Goal: Feedback & Contribution: Contribute content

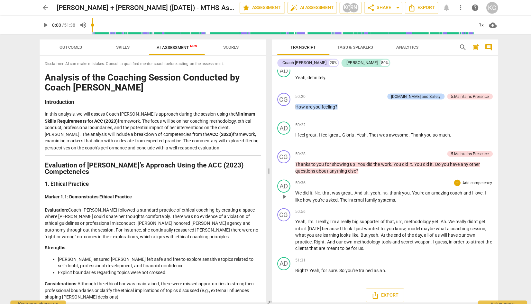
scroll to position [4881, 0]
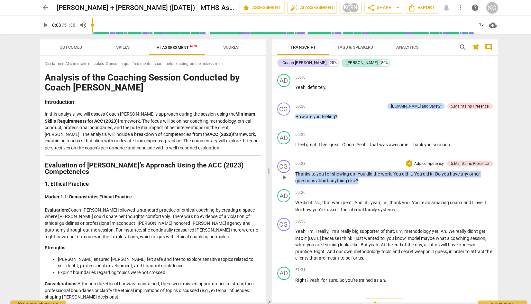
drag, startPoint x: 356, startPoint y: 176, endPoint x: 293, endPoint y: 167, distance: 63.9
click at [293, 169] on p "Thanks to you for showing up . You did the work . You did it . You did it . Do …" at bounding box center [389, 175] width 195 height 13
copy p "Thanks to you for showing up . You did the work . You did it . You did it . Do …"
click at [45, 7] on span "arrow_back" at bounding box center [45, 8] width 8 height 8
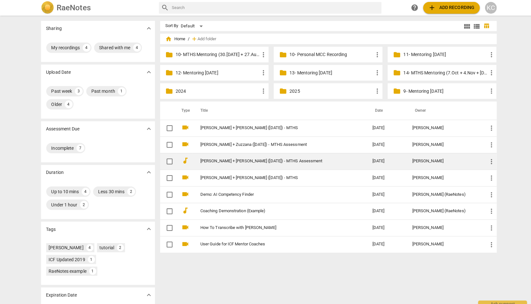
click at [486, 158] on span "more_vert" at bounding box center [486, 159] width 8 height 8
click at [486, 158] on li "Move" at bounding box center [494, 158] width 24 height 15
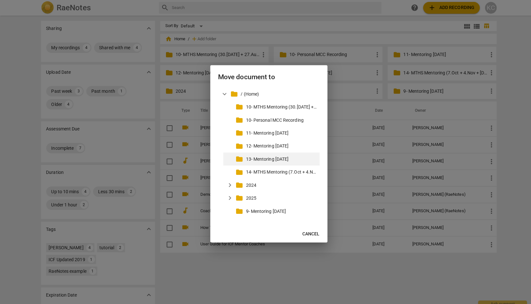
click at [271, 156] on p "13- Mentoring [DATE]" at bounding box center [278, 157] width 70 height 7
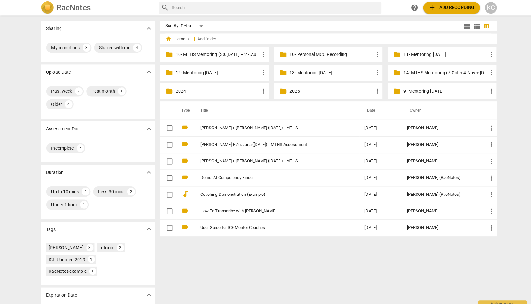
click at [424, 72] on p "14- MTHS Mentoring (7.Oct + 4.Nov + [DATE])" at bounding box center [439, 72] width 83 height 7
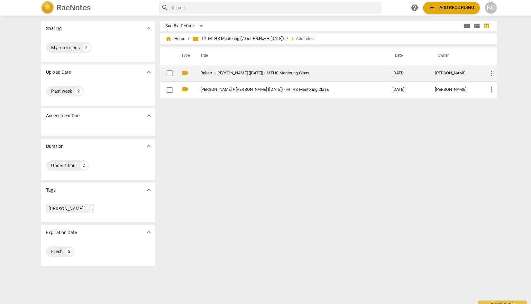
click at [262, 74] on link "Rabab + [PERSON_NAME] ([DATE]) - MTHS Mentoring Class" at bounding box center [281, 72] width 167 height 5
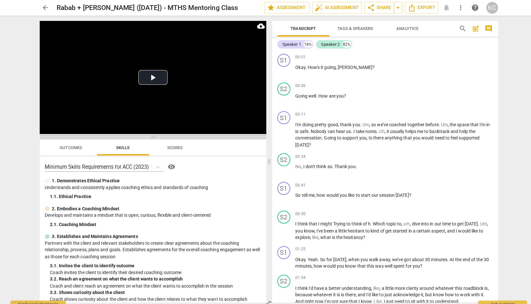
drag, startPoint x: 153, startPoint y: 105, endPoint x: 153, endPoint y: 136, distance: 30.9
click at [153, 136] on span at bounding box center [151, 135] width 224 height 4
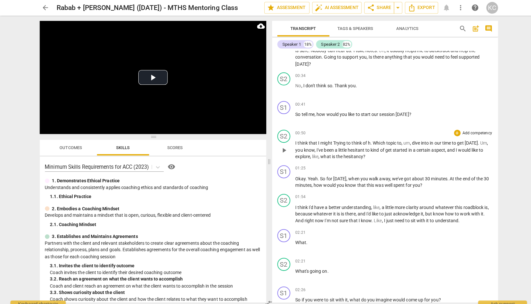
scroll to position [81, 0]
click at [154, 81] on button "Play Video" at bounding box center [151, 76] width 29 height 14
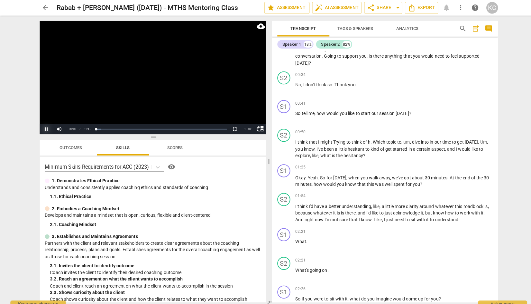
click at [47, 126] on button "Pause" at bounding box center [45, 128] width 13 height 10
click at [340, 28] on span "Tags & Speakers" at bounding box center [351, 28] width 35 height 5
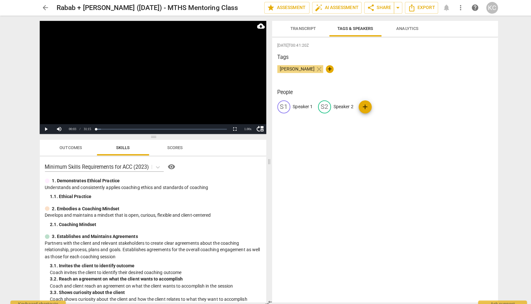
click at [300, 108] on p "Speaker 1" at bounding box center [299, 105] width 20 height 7
type input "Coach Rabab"
click at [383, 105] on p "Speaker 2" at bounding box center [381, 105] width 20 height 7
type input "[PERSON_NAME]"
click at [433, 74] on div "[PERSON_NAME] close +" at bounding box center [380, 70] width 213 height 13
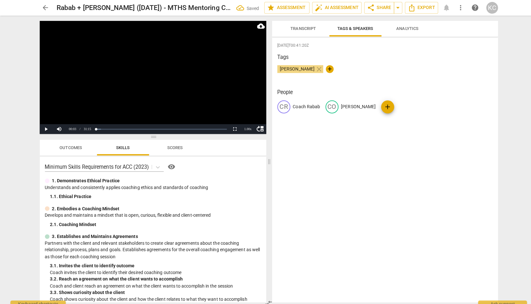
click at [295, 26] on span "Transcript" at bounding box center [299, 28] width 25 height 5
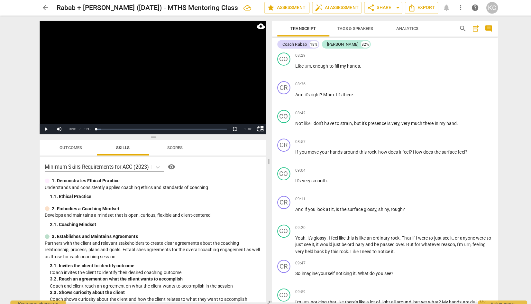
scroll to position [959, 0]
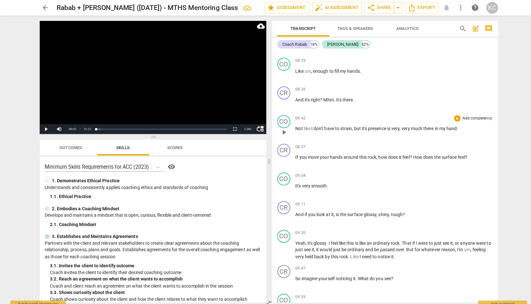
click at [281, 127] on span "play_arrow" at bounding box center [281, 131] width 8 height 8
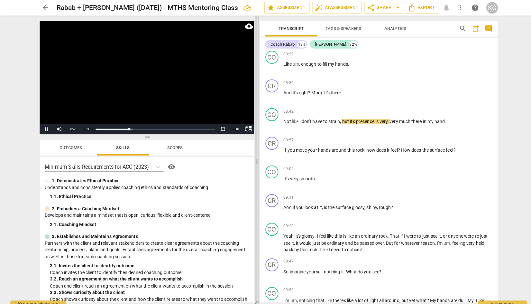
scroll to position [939, 0]
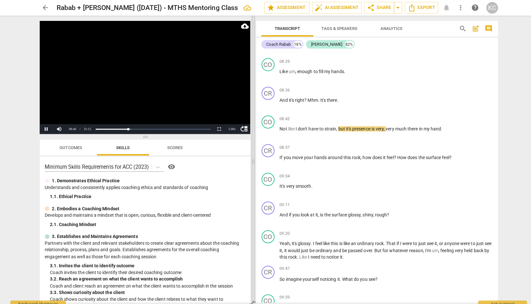
drag, startPoint x: 267, startPoint y: 161, endPoint x: 251, endPoint y: 176, distance: 21.6
click at [251, 176] on span at bounding box center [250, 159] width 4 height 288
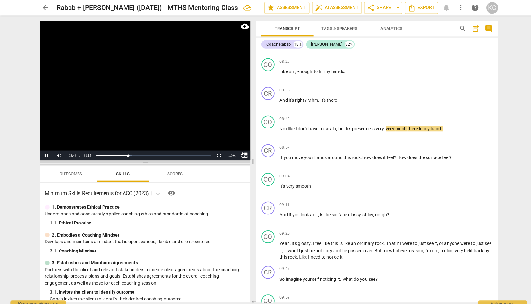
drag, startPoint x: 144, startPoint y: 134, endPoint x: 144, endPoint y: 162, distance: 28.3
click at [144, 162] on span at bounding box center [143, 161] width 208 height 4
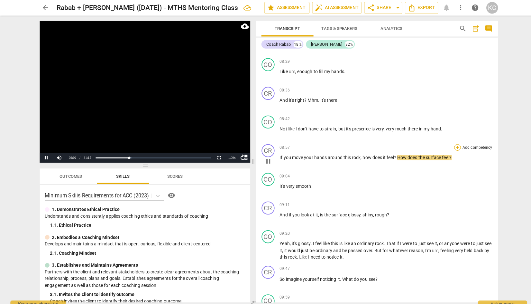
click at [452, 142] on div "+" at bounding box center [452, 145] width 6 height 6
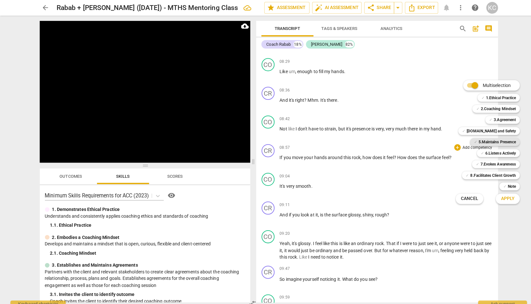
click at [477, 141] on b "5.Maintains Presence" at bounding box center [491, 140] width 37 height 8
click at [480, 163] on b "7.Evokes Awareness" at bounding box center [492, 162] width 35 height 8
click at [497, 196] on span "Apply" at bounding box center [502, 196] width 14 height 6
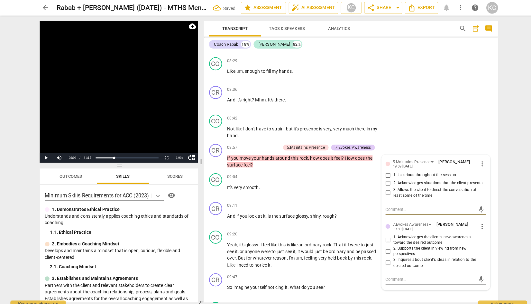
click at [152, 193] on div at bounding box center [156, 192] width 12 height 9
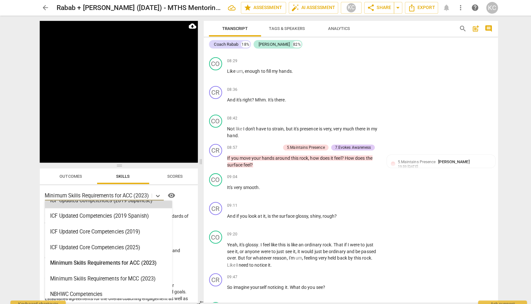
scroll to position [111, 0]
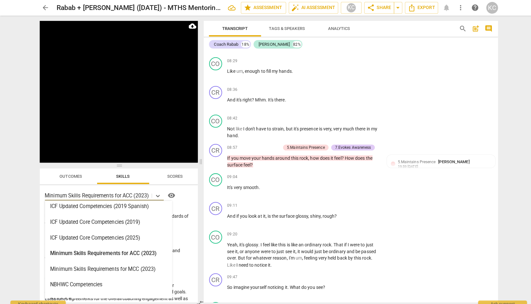
click at [125, 238] on div "ICF Updated Core Competencies (2025)" at bounding box center [107, 234] width 126 height 15
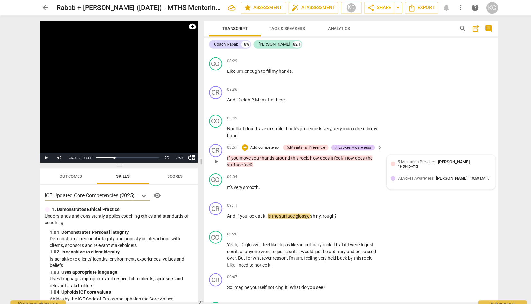
click at [408, 158] on span "5.Maintains Presence" at bounding box center [411, 160] width 37 height 5
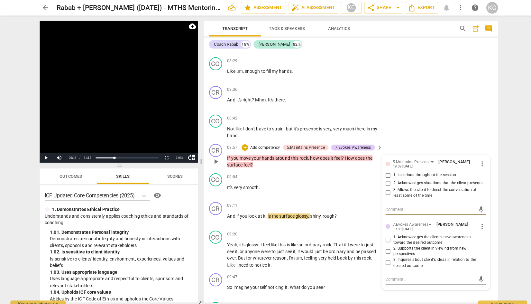
click at [478, 158] on span "more_vert" at bounding box center [476, 162] width 8 height 8
click at [483, 172] on li "Delete" at bounding box center [483, 169] width 22 height 12
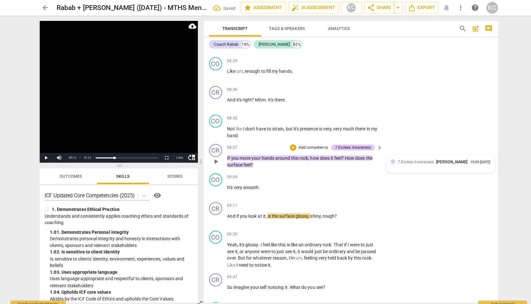
click at [479, 158] on div "7.Evokes Awareness [PERSON_NAME] 19:59 [DATE]" at bounding box center [439, 160] width 92 height 6
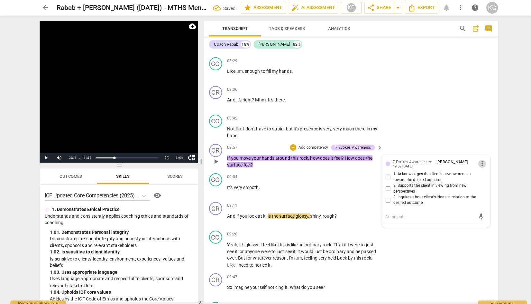
click at [477, 158] on span "more_vert" at bounding box center [476, 162] width 8 height 8
click at [480, 165] on li "Delete" at bounding box center [483, 169] width 22 height 12
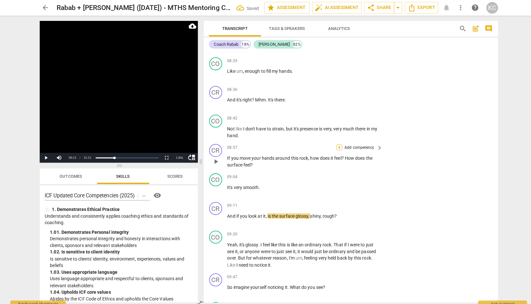
click at [334, 142] on div "+" at bounding box center [335, 145] width 6 height 6
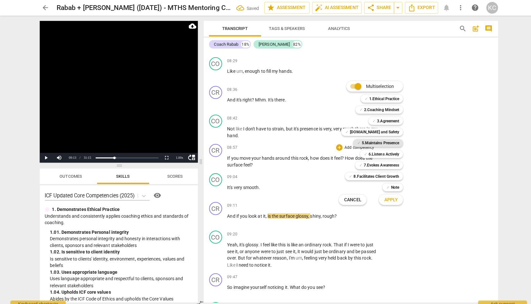
click at [375, 140] on b "5.Maintains Presence" at bounding box center [375, 141] width 37 height 8
click at [372, 160] on b "7.Evokes Awareness" at bounding box center [376, 163] width 35 height 8
click at [388, 199] on span "Apply" at bounding box center [387, 197] width 14 height 6
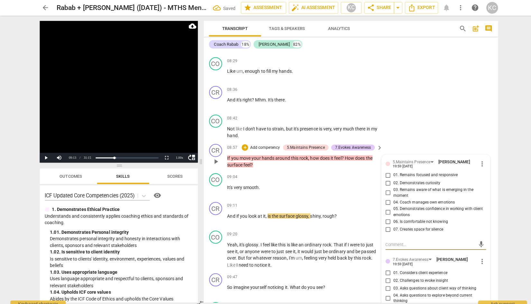
click at [383, 169] on input "01. Remains focused and responsive" at bounding box center [383, 173] width 10 height 8
checkbox input "true"
click at [384, 177] on input "02. Demonstrates curiosity" at bounding box center [383, 181] width 10 height 8
checkbox input "true"
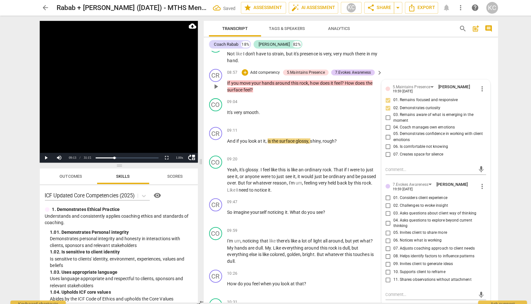
scroll to position [1103, 0]
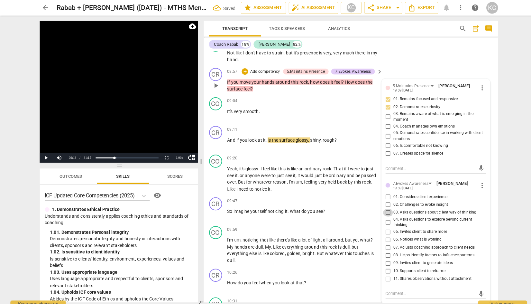
click at [382, 206] on input "03. Asks questions about client way of thinking" at bounding box center [383, 210] width 10 height 8
checkbox input "true"
click at [383, 225] on input "05. Invites client to share more" at bounding box center [383, 229] width 10 height 8
checkbox input "true"
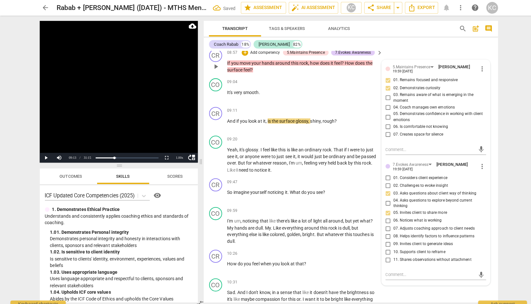
scroll to position [1128, 0]
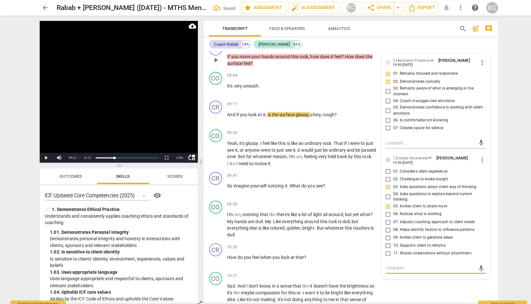
click at [386, 261] on textarea at bounding box center [425, 264] width 89 height 6
type textarea "G"
type textarea "Go"
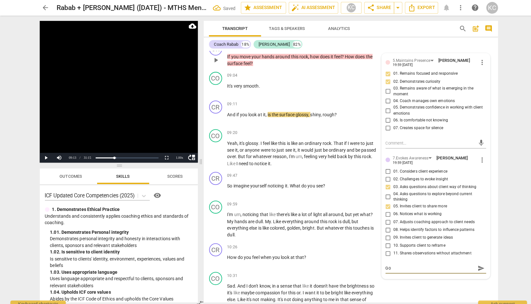
type textarea "Goo"
type textarea "Good"
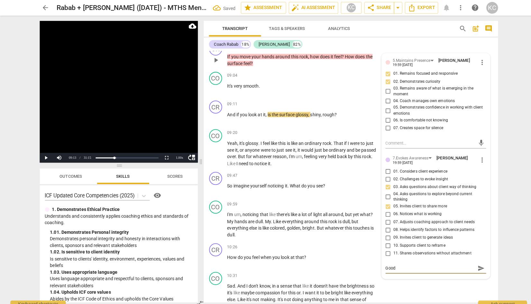
type textarea "Good"
type textarea "Good q"
type textarea "Good qu"
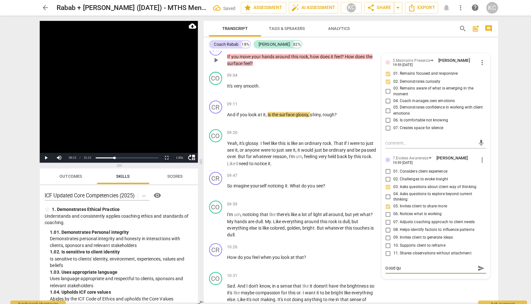
type textarea "Good que"
type textarea "Good ques"
type textarea "Good quest"
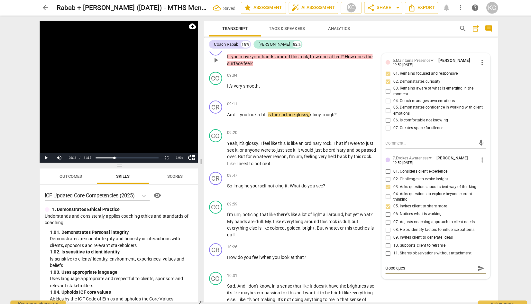
type textarea "Good quest"
type textarea "Good questi"
type textarea "Good questio"
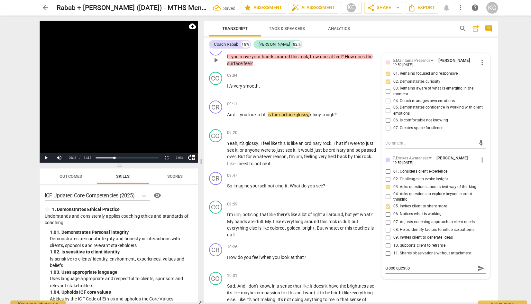
type textarea "Good question"
click at [428, 293] on div "CO play_arrow pause 10:31 + Add competency keyboard_arrow_right Sad . And I don…" at bounding box center [346, 287] width 291 height 42
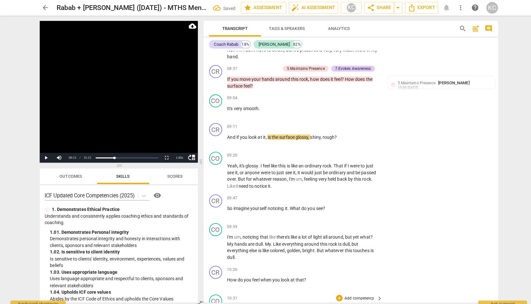
scroll to position [1103, 0]
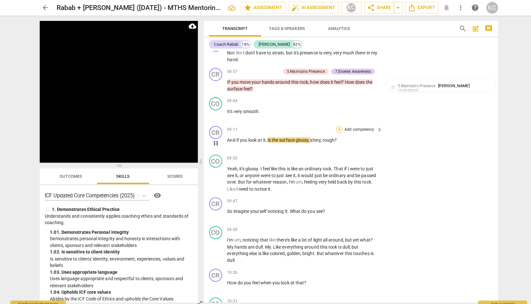
click at [335, 125] on div "+" at bounding box center [335, 128] width 6 height 6
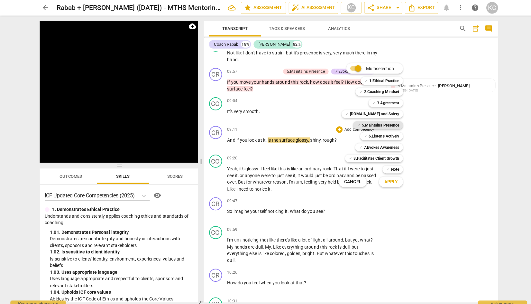
click at [356, 125] on div "✓ 5.Maintains Presence" at bounding box center [373, 124] width 49 height 8
click at [368, 146] on b "7.Evokes Awareness" at bounding box center [376, 146] width 35 height 8
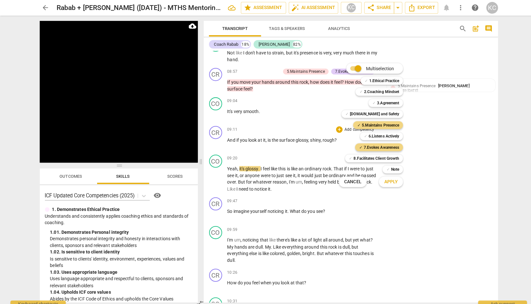
click at [385, 180] on span "Apply" at bounding box center [387, 179] width 14 height 6
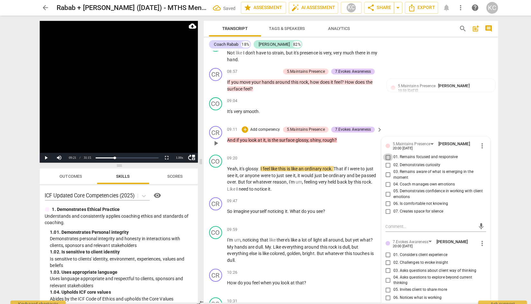
click at [382, 151] on input "01. Remains focused and responsive" at bounding box center [383, 155] width 10 height 8
checkbox input "true"
click at [382, 159] on input "02. Demonstrates curiosity" at bounding box center [383, 163] width 10 height 8
checkbox input "true"
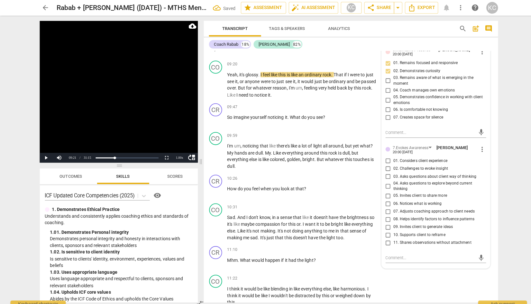
scroll to position [1196, 0]
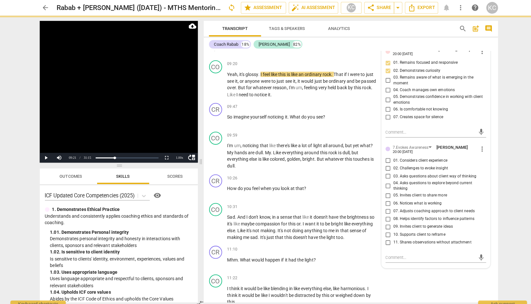
click at [383, 170] on input "03. Asks questions about client way of thinking" at bounding box center [383, 174] width 10 height 8
checkbox input "true"
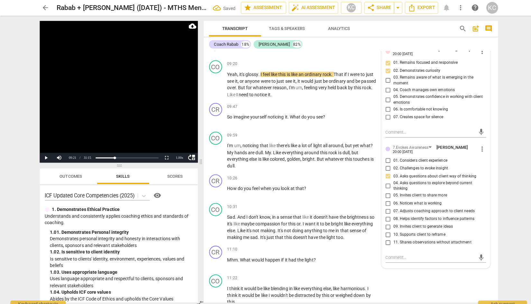
click at [383, 189] on input "05. Invites client to share more" at bounding box center [383, 193] width 10 height 8
checkbox input "true"
click at [387, 251] on textarea at bounding box center [425, 254] width 89 height 6
type textarea "G"
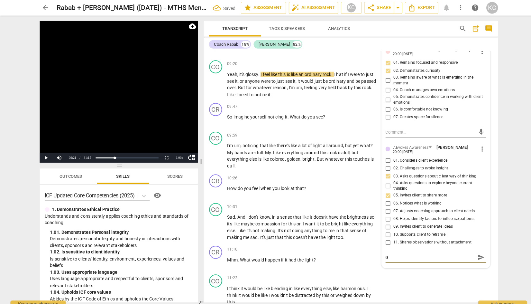
type textarea "Go"
type textarea "Goo"
type textarea "Good"
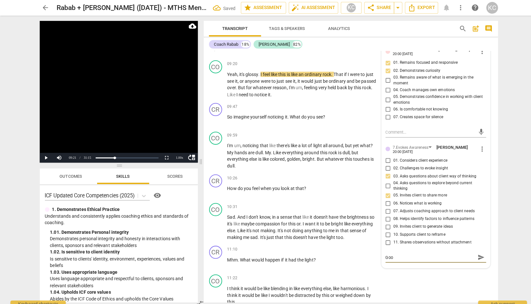
type textarea "Good"
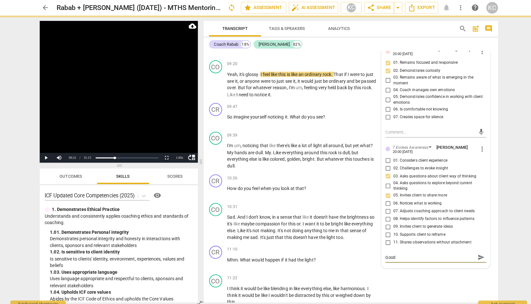
type textarea "Good q"
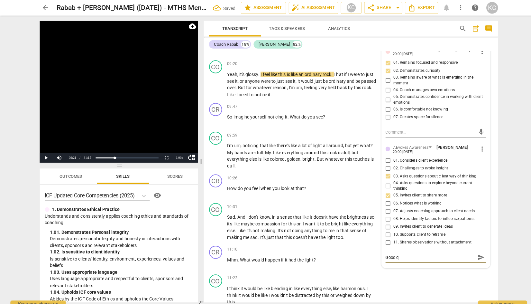
type textarea "Good qu"
type textarea "Good que"
type textarea "Good ques"
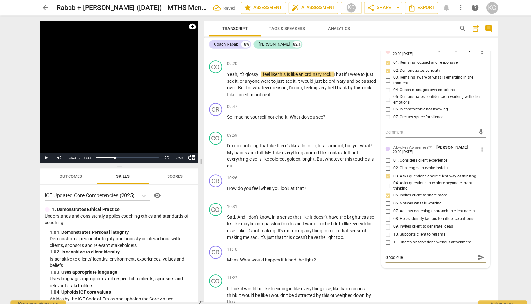
type textarea "Good ques"
type textarea "Good quest"
type textarea "Good questi"
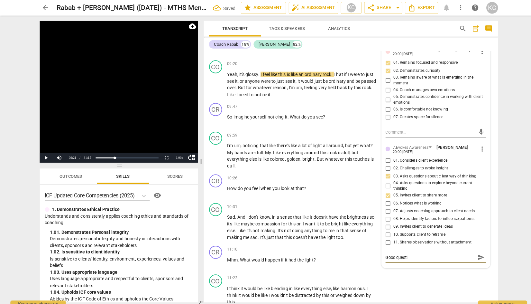
type textarea "Good questio"
type textarea "Good question"
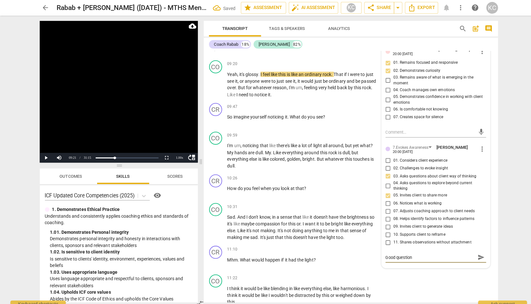
type textarea "Good question"
type textarea "Good question a"
type textarea "Good question an"
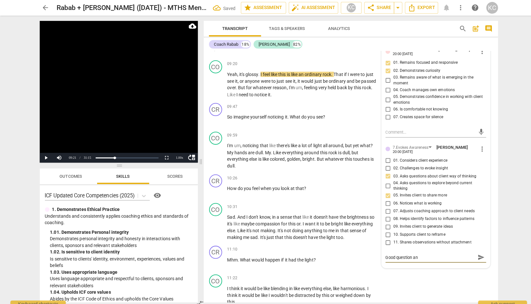
type textarea "Good question and"
type textarea "Good question and a"
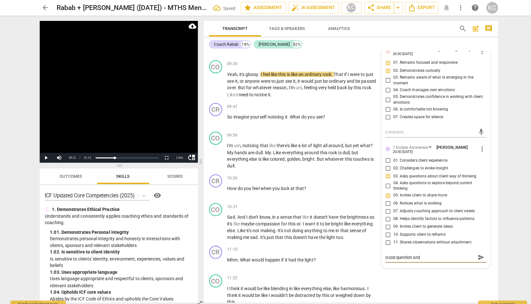
type textarea "Good question and a"
type textarea "Good question and an"
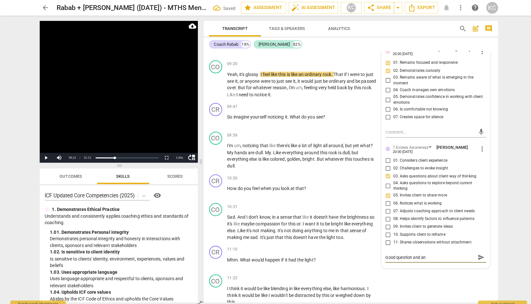
type textarea "Good question and an i"
type textarea "Good question and an in"
type textarea "Good question and an inv"
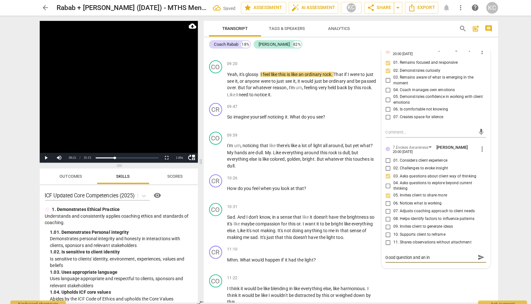
type textarea "Good question and an inv"
type textarea "Good question and an invi"
type textarea "Good question and an invit"
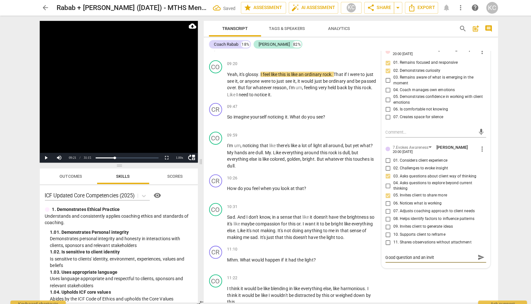
type textarea "Good question and an invita"
type textarea "Good question and an invitat"
type textarea "Good question and an invitati"
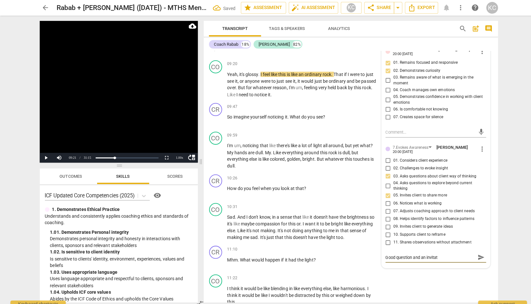
type textarea "Good question and an invitati"
type textarea "Good question and an invitatio"
type textarea "Good question and an invitation"
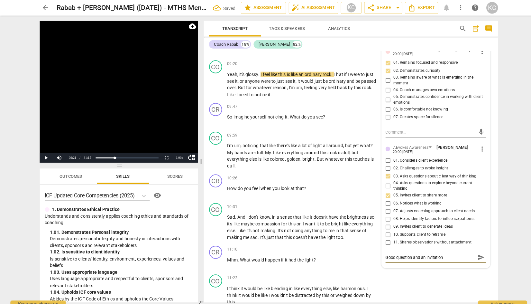
type textarea "Good question and an invitation"
type textarea "Good question and an invitation t"
type textarea "Good question and an invitation to"
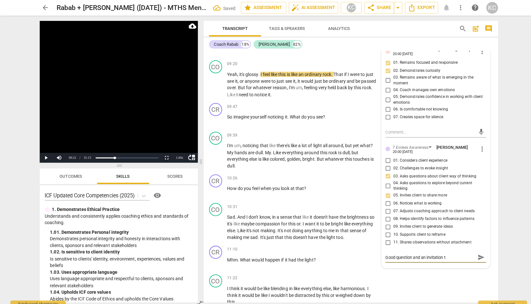
type textarea "Good question and an invitation to"
type textarea "Good question and an invitation to c"
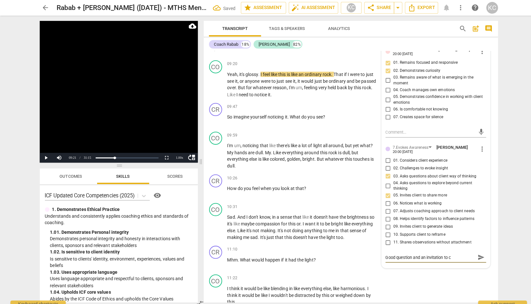
type textarea "Good question and an invitation to co"
type textarea "Good question and an invitation to con"
type textarea "Good question and an invitation to coni"
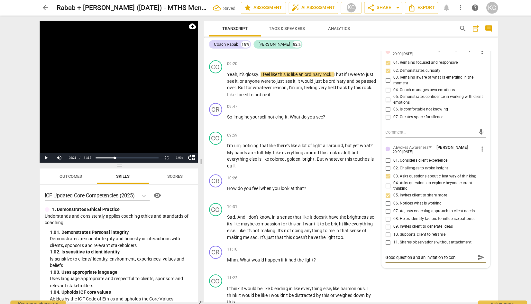
type textarea "Good question and an invitation to coni"
type textarea "Good question and an invitation to conin"
type textarea "Good question and an invitation to coni"
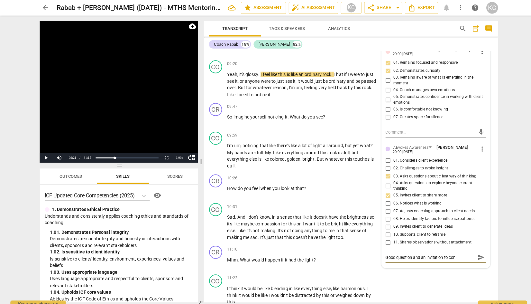
type textarea "Good question and an invitation to con"
type textarea "Good question and an invitation to coni"
type textarea "Good question and an invitation to con"
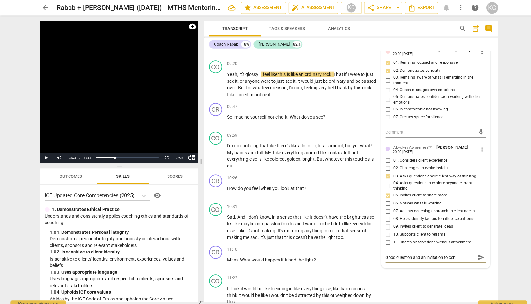
type textarea "Good question and an invitation to con"
type textarea "Good question and an invitation to cont"
type textarea "Good question and an invitation to [PERSON_NAME]"
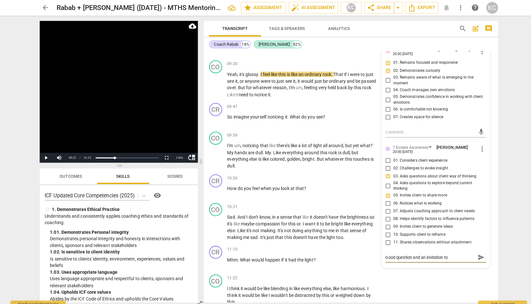
type textarea "Good question and an invitation to contin"
type textarea "Good question and an invitation to continu"
type textarea "Good question and an invitation to continue"
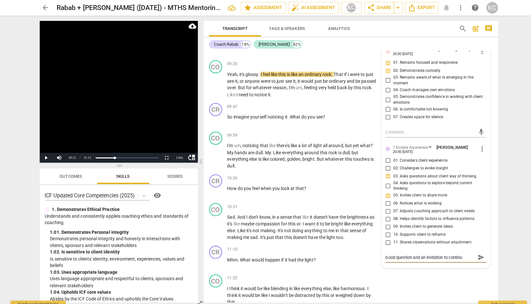
type textarea "Good question and an invitation to continue"
type textarea "Good question and an invitation to continue p"
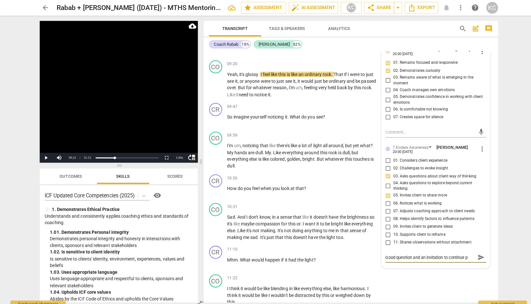
type textarea "Good question and an invitation to continue pr"
type textarea "Good question and an invitation to continue pra"
type textarea "Good question and an invitation to continue prac"
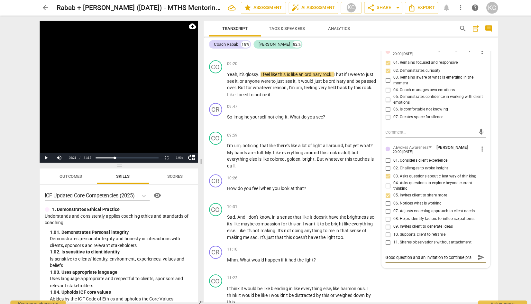
type textarea "Good question and an invitation to continue prac"
type textarea "Good question and an invitation to continue pract"
type textarea "Good question and an invitation to continue practi"
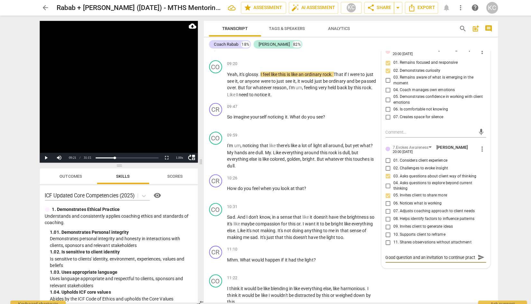
type textarea "Good question and an invitation to continue practi"
type textarea "Good question and an invitation to continue practic"
type textarea "Good question and an invitation to continue practici"
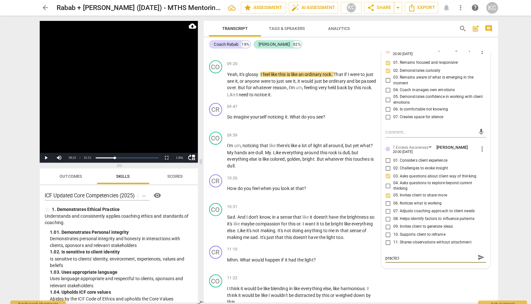
type textarea "Good question and an invitation to continue practicin"
type textarea "Good question and an invitation to continue practicing"
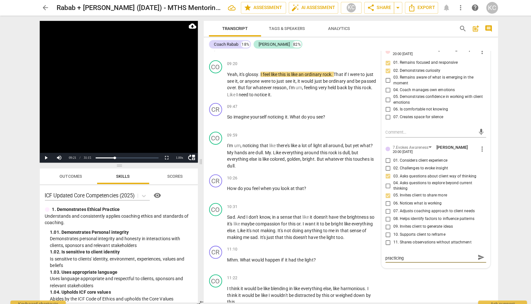
type textarea "Good question and an invitation to continue practicing"
type textarea "Good question and an invitation to continue practicing a"
type textarea "Good question and an invitation to continue practicing as"
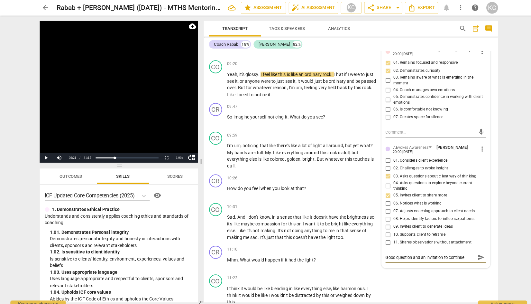
type textarea "Good question and an invitation to continue practicing as"
type textarea "Good question and an invitation to continue practicing ask"
type textarea "Good question and an invitation to continue practicing aski"
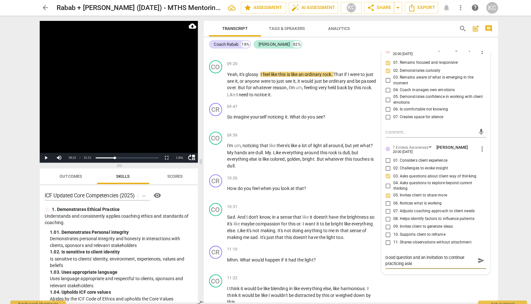
type textarea "Good question and an invitation to continue practicing askin"
type textarea "Good question and an invitation to continue practicing asking"
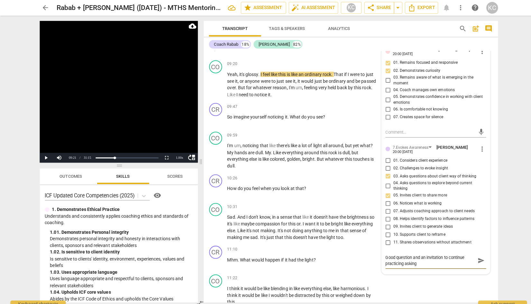
type textarea "Good question and an invitation to continue practicing asking"
type textarea "Good question and an invitation to continue practicing asking o"
type textarea "Good question and an invitation to continue practicing asking op"
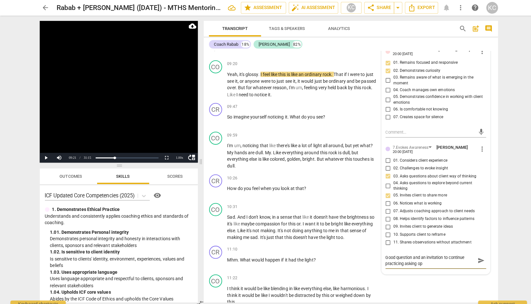
type textarea "Good question and an invitation to continue practicing asking ope"
type textarea "Good question and an invitation to continue practicing asking open"
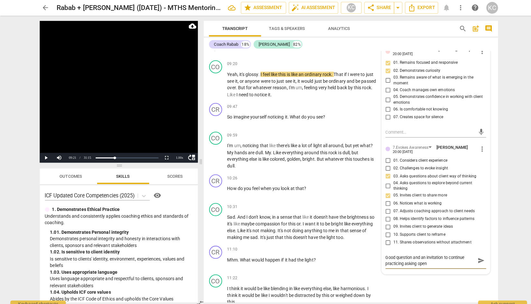
type textarea "Good question and an invitation to continue practicing asking open"
type textarea "Good question and an invitation to continue practicing asking open e"
type textarea "Good question and an invitation to continue practicing asking open en"
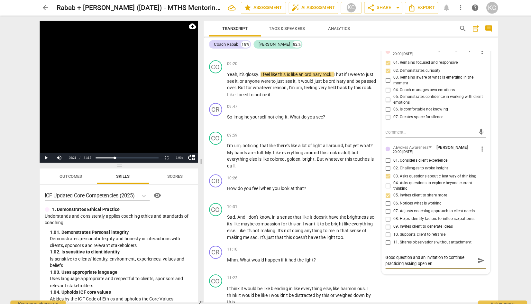
type textarea "Good question and an invitation to continue practicing asking open end"
type textarea "Good question and an invitation to continue practicing asking open ende"
type textarea "Good question and an invitation to continue practicing asking open ended"
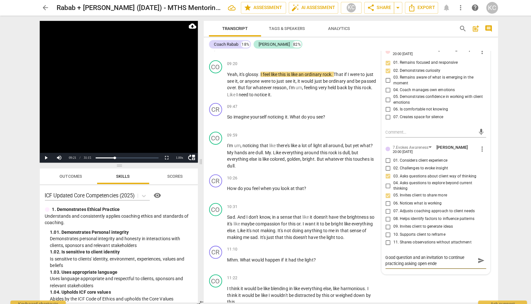
type textarea "Good question and an invitation to continue practicing asking open ended"
type textarea "Good question and an invitation to continue practicing asking open ended q"
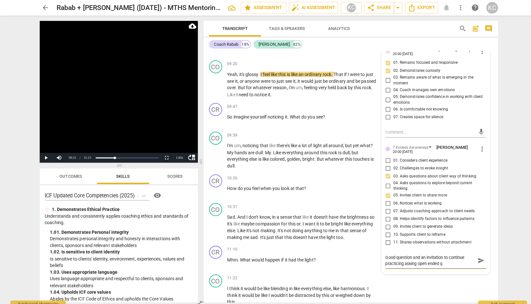
type textarea "Good question and an invitation to continue practicing asking open ended qu"
click at [436, 280] on div "CO play_arrow pause 11:22 + Add competency keyboard_arrow_right I think it woul…" at bounding box center [346, 286] width 291 height 36
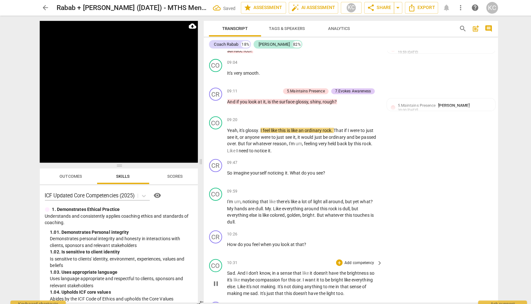
scroll to position [1121, 0]
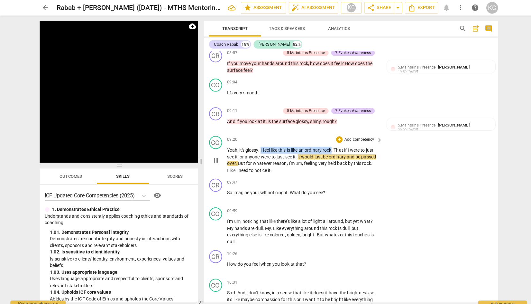
drag, startPoint x: 258, startPoint y: 142, endPoint x: 330, endPoint y: 142, distance: 71.7
click at [330, 145] on p "Yeah , it's glossy . I feel like this is like an ordinary rock . That if I were…" at bounding box center [299, 158] width 151 height 26
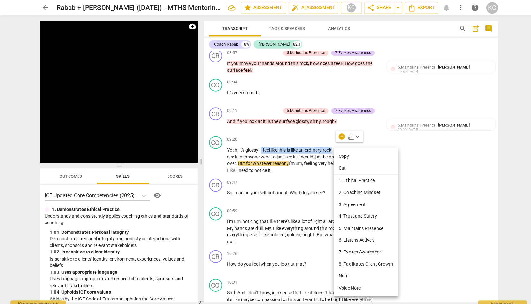
click at [338, 272] on li "Note" at bounding box center [362, 272] width 64 height 12
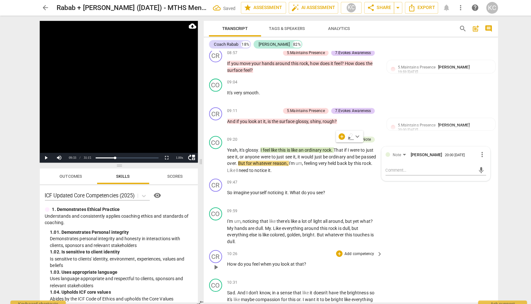
click at [435, 253] on div "CR play_arrow pause 10:26 + Add competency keyboard_arrow_right How do you feel…" at bounding box center [346, 258] width 291 height 28
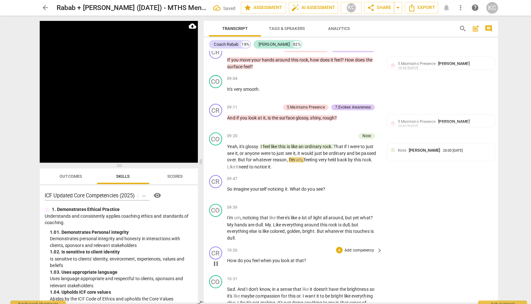
scroll to position [1124, 0]
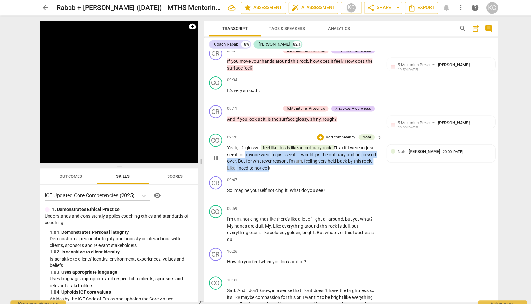
drag, startPoint x: 243, startPoint y: 147, endPoint x: 266, endPoint y: 158, distance: 25.2
click at [266, 158] on p "Yeah , it's glossy . I feel like this is like an ordinary rock . That if I were…" at bounding box center [299, 155] width 151 height 26
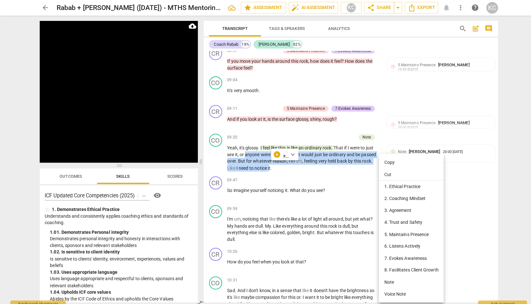
click at [382, 275] on li "Note" at bounding box center [406, 278] width 64 height 12
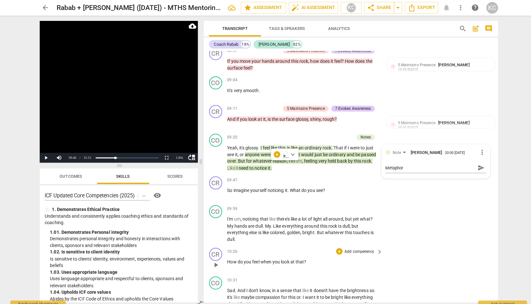
click at [472, 242] on div "CR play_arrow pause 10:26 + Add competency keyboard_arrow_right How do you feel…" at bounding box center [346, 256] width 291 height 28
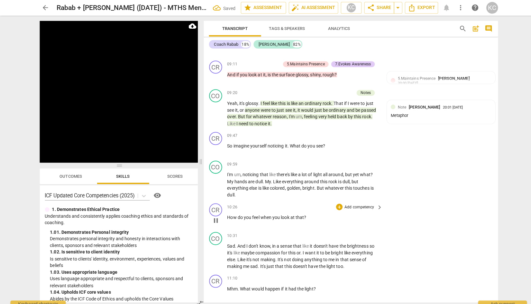
scroll to position [1172, 0]
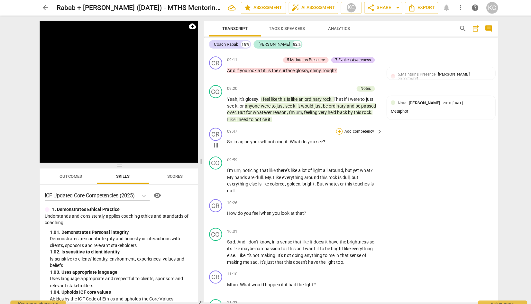
click at [336, 126] on div "+" at bounding box center [335, 129] width 6 height 6
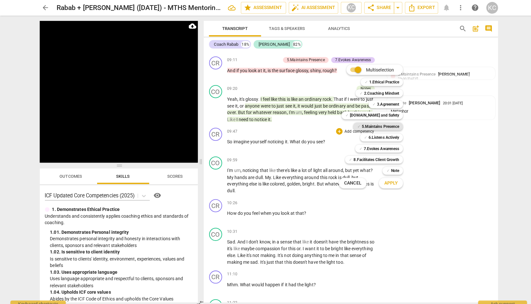
click at [362, 124] on b "5.Maintains Presence" at bounding box center [375, 125] width 37 height 8
click at [362, 145] on b "7.Evokes Awareness" at bounding box center [376, 147] width 35 height 8
click at [363, 134] on div "✓ 6.Listens Actively" at bounding box center [377, 136] width 42 height 8
click at [374, 115] on b "[DOMAIN_NAME] and Safety" at bounding box center [370, 114] width 49 height 8
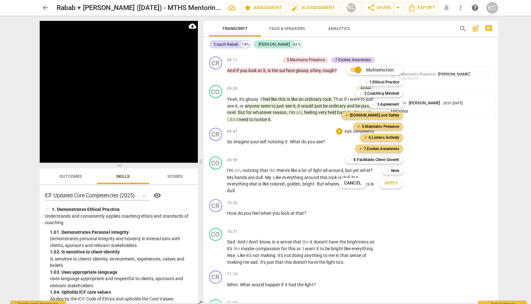
click at [383, 182] on span "Apply" at bounding box center [387, 181] width 14 height 6
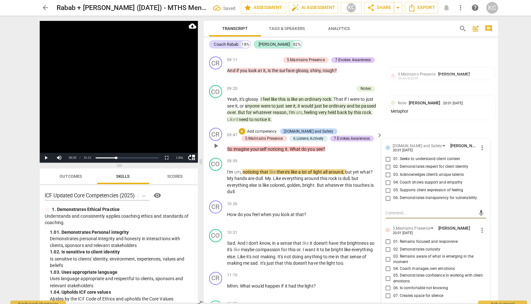
click at [382, 153] on input "01. Seeks to understand client context" at bounding box center [383, 157] width 10 height 8
click at [382, 161] on input "02. Demonstrates respect for client identity" at bounding box center [383, 165] width 10 height 8
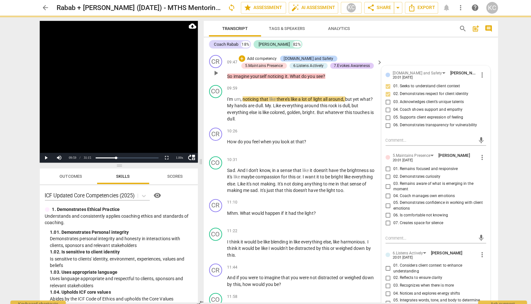
scroll to position [1246, 0]
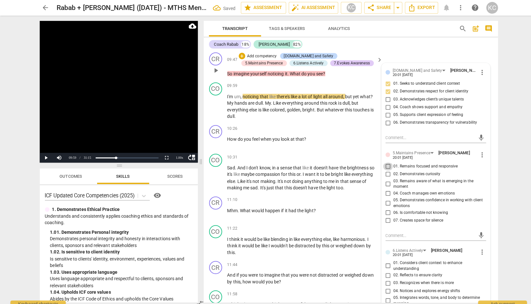
click at [383, 161] on input "01. Remains focused and responsive" at bounding box center [383, 164] width 10 height 8
click at [382, 168] on input "02. Demonstrates curiosity" at bounding box center [383, 172] width 10 height 8
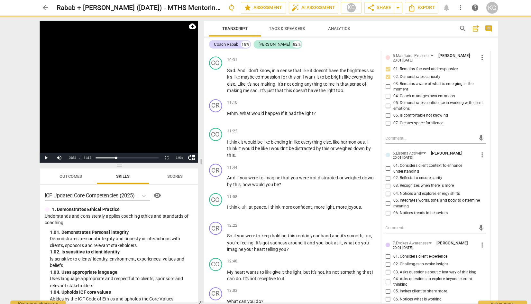
scroll to position [1349, 0]
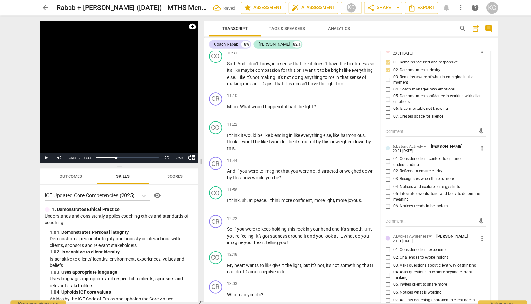
click at [383, 190] on input "05. Integrates words, tone, and body to determine meaning" at bounding box center [383, 194] width 10 height 8
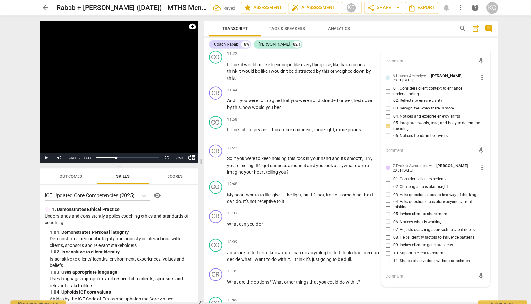
scroll to position [1419, 0]
click at [383, 188] on input "03. Asks questions about client way of thinking" at bounding box center [383, 192] width 10 height 8
click at [384, 207] on input "05. Invites client to share more" at bounding box center [383, 211] width 10 height 8
click at [389, 269] on textarea at bounding box center [425, 272] width 89 height 6
click at [417, 291] on div "CO play_arrow pause 13:49 + Add competency keyboard_arrow_right I kind of want …" at bounding box center [346, 304] width 291 height 28
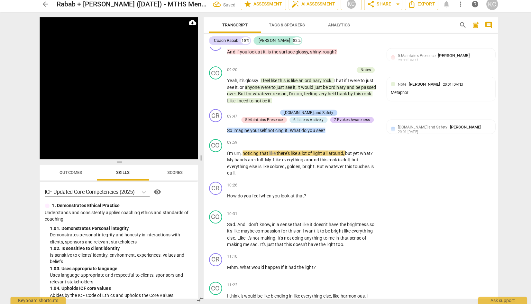
scroll to position [1194, 0]
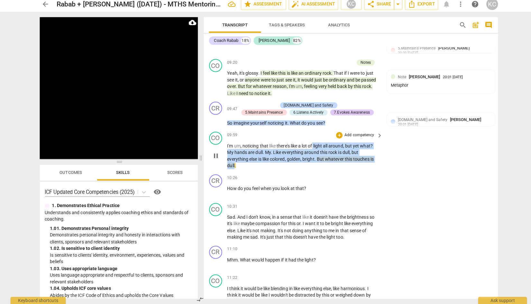
drag, startPoint x: 310, startPoint y: 141, endPoint x: 231, endPoint y: 160, distance: 80.8
click at [231, 160] on p "I'm um , noticing that like there's like a lot of light all around , but yet wh…" at bounding box center [299, 157] width 151 height 26
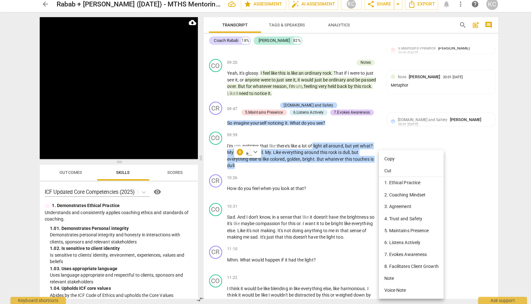
click at [385, 276] on li "Note" at bounding box center [406, 278] width 64 height 12
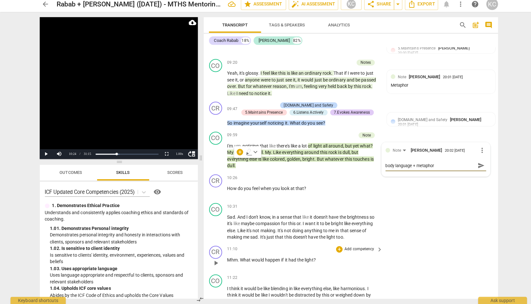
click at [444, 244] on div "CR play_arrow pause 11:10 + Add competency keyboard_arrow_right Mhm . What woul…" at bounding box center [346, 257] width 291 height 28
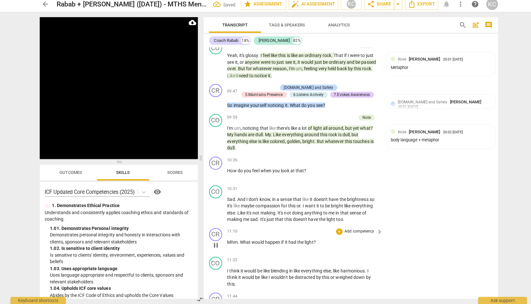
scroll to position [1216, 0]
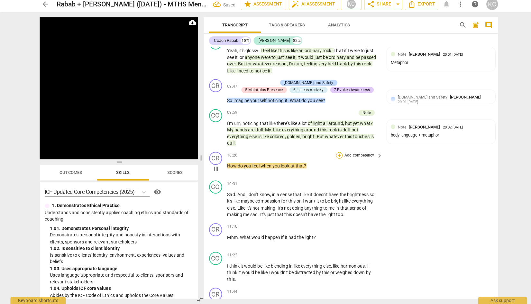
click at [336, 154] on div "+" at bounding box center [335, 157] width 6 height 6
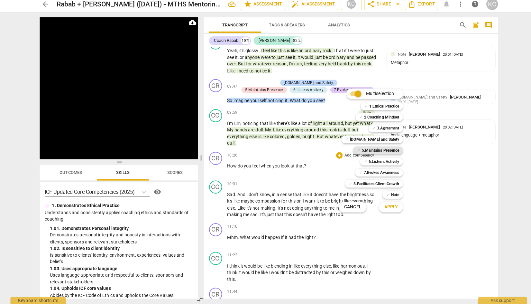
click at [364, 154] on b "5.Maintains Presence" at bounding box center [375, 152] width 37 height 8
click at [365, 175] on b "7.Evokes Awareness" at bounding box center [376, 174] width 35 height 8
click at [389, 211] on span "Apply" at bounding box center [387, 208] width 14 height 6
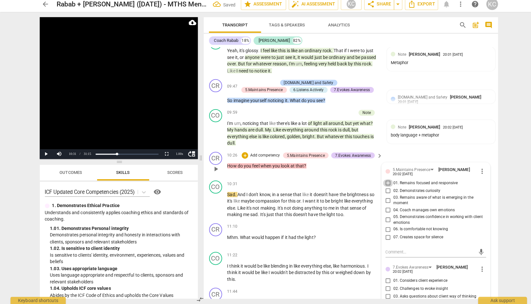
click at [383, 180] on input "01. Remains focused and responsive" at bounding box center [383, 184] width 10 height 8
click at [383, 189] on input "02. Demonstrates curiosity" at bounding box center [383, 192] width 10 height 8
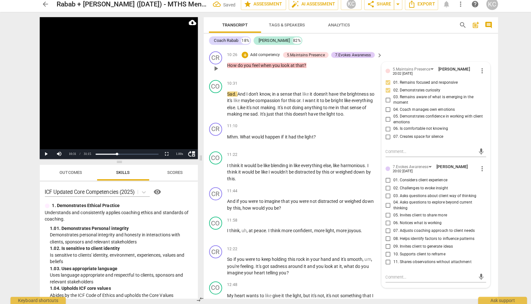
scroll to position [1316, 0]
click at [383, 192] on input "03. Asks questions about client way of thinking" at bounding box center [383, 196] width 10 height 8
click at [381, 212] on input "05. Invites client to share more" at bounding box center [383, 216] width 10 height 8
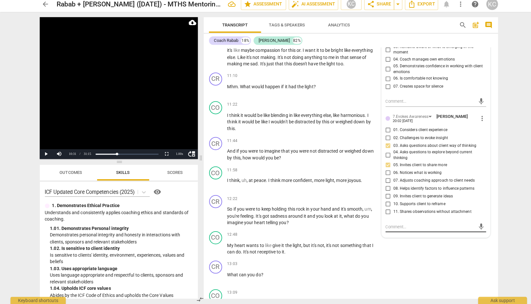
scroll to position [1362, 0]
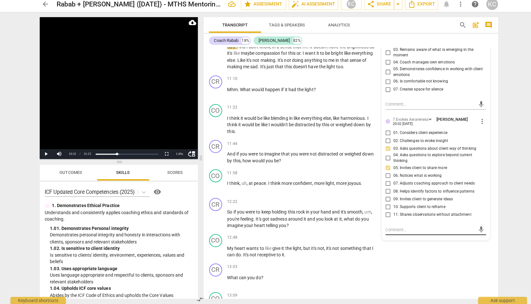
click at [387, 227] on textarea at bounding box center [425, 230] width 89 height 6
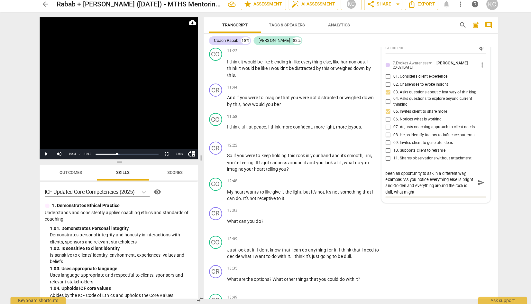
scroll to position [0, 0]
click at [434, 172] on textarea "Good invitation and question and there may have been an opportunity to ask in a…" at bounding box center [425, 184] width 89 height 24
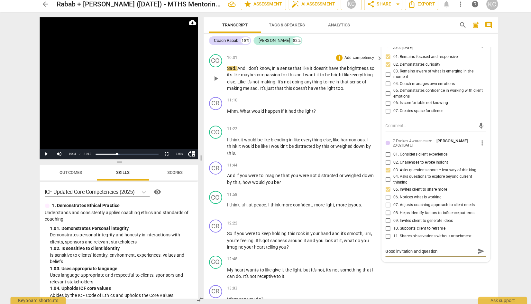
scroll to position [1341, 0]
click at [432, 267] on div "CO play_arrow pause 12:48 + Add competency keyboard_arrow_right My heart wants …" at bounding box center [346, 267] width 291 height 29
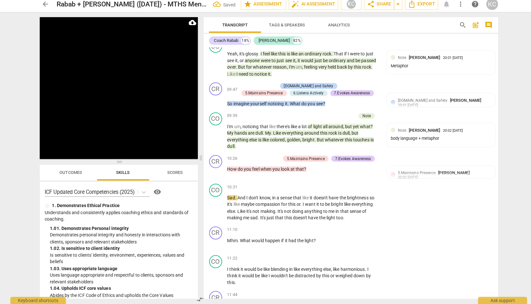
scroll to position [1217, 0]
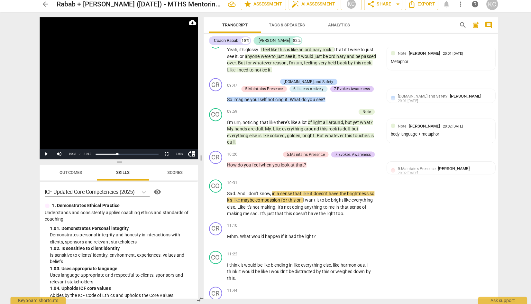
click at [432, 267] on div "CO play_arrow pause 11:22 + Add competency keyboard_arrow_right I think it woul…" at bounding box center [346, 267] width 291 height 36
click at [213, 201] on span "play_arrow" at bounding box center [213, 205] width 8 height 8
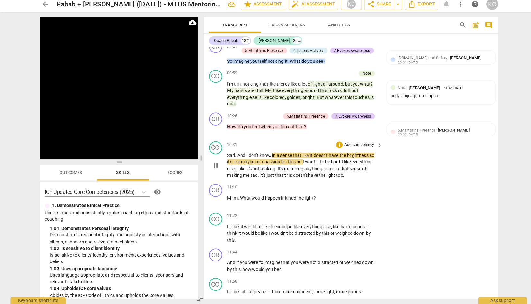
scroll to position [1255, 0]
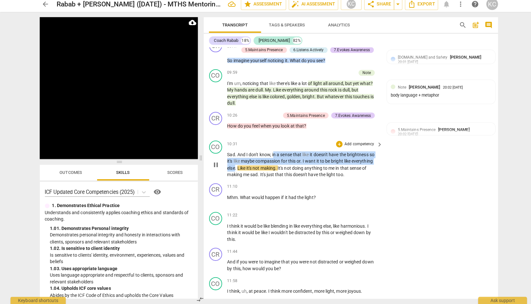
drag, startPoint x: 270, startPoint y: 151, endPoint x: 232, endPoint y: 163, distance: 39.4
click at [232, 163] on p "Sad . And I don't know , in a sense that like it doesn't have the brightness so…" at bounding box center [299, 166] width 151 height 26
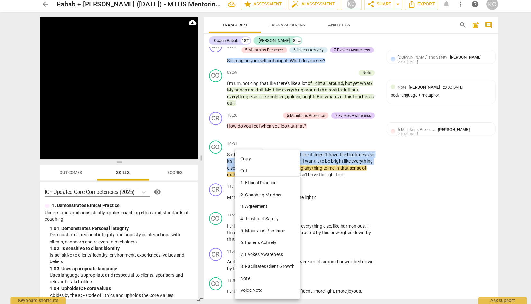
click at [248, 274] on li "Note" at bounding box center [264, 278] width 64 height 12
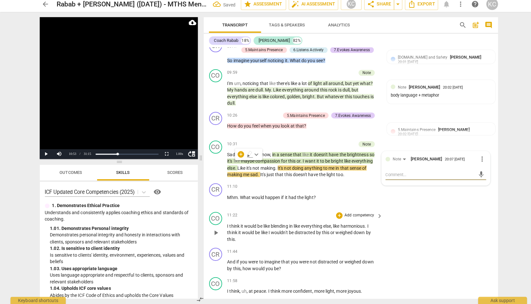
click at [417, 210] on div "CO play_arrow pause 11:22 + Add competency keyboard_arrow_right I think it woul…" at bounding box center [346, 228] width 291 height 36
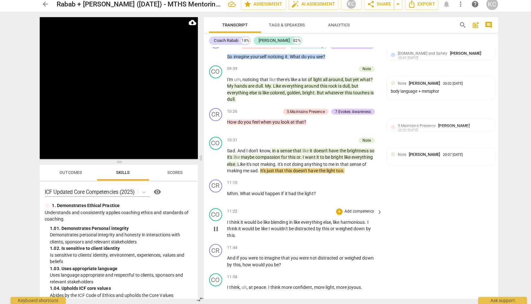
scroll to position [1265, 0]
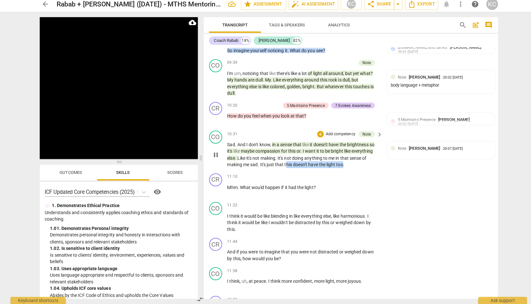
drag, startPoint x: 283, startPoint y: 160, endPoint x: 340, endPoint y: 161, distance: 56.3
click at [340, 161] on p "Sad . And I don't know , in a sense that like it doesn't have the brightness so…" at bounding box center [299, 156] width 151 height 26
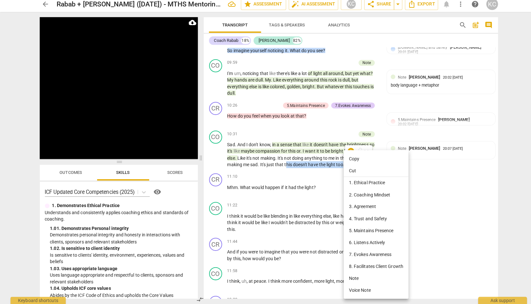
click at [355, 276] on li "Note" at bounding box center [372, 278] width 64 height 12
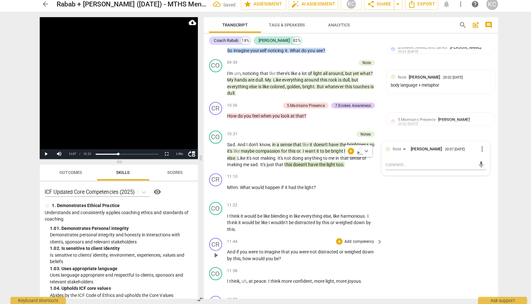
click at [427, 259] on div "CR play_arrow pause 11:44 + Add competency keyboard_arrow_right And if you were…" at bounding box center [346, 250] width 291 height 29
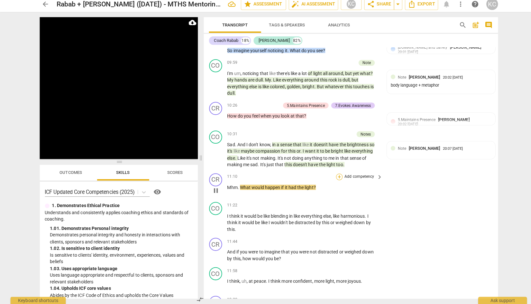
click at [334, 175] on div "+" at bounding box center [335, 178] width 6 height 6
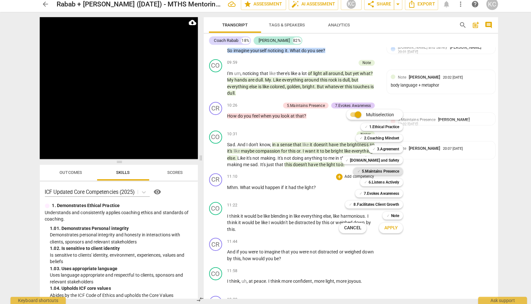
click at [364, 172] on b "5.Maintains Presence" at bounding box center [375, 173] width 37 height 8
click at [365, 185] on b "6.Listens Actively" at bounding box center [379, 184] width 30 height 8
click at [363, 194] on b "7.Evokes Awareness" at bounding box center [376, 195] width 35 height 8
click at [378, 162] on b "[DOMAIN_NAME] and Safety" at bounding box center [370, 162] width 49 height 8
click at [386, 228] on span "Apply" at bounding box center [387, 228] width 14 height 6
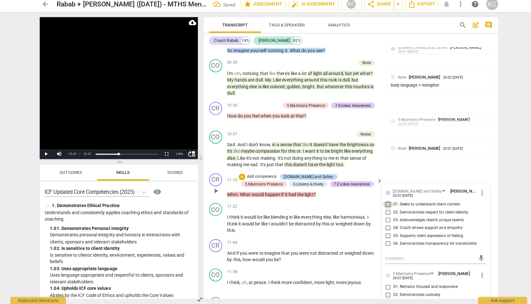
click at [383, 202] on input "01. Seeks to understand client context" at bounding box center [383, 206] width 10 height 8
click at [383, 233] on input "05. Supports client expression of feeling" at bounding box center [383, 237] width 10 height 8
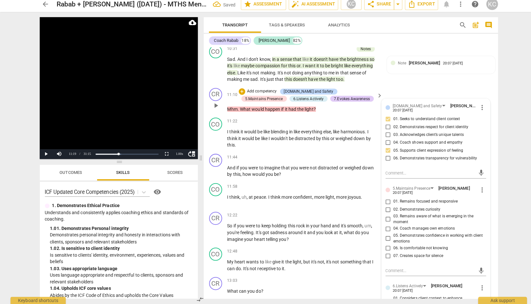
scroll to position [1354, 0]
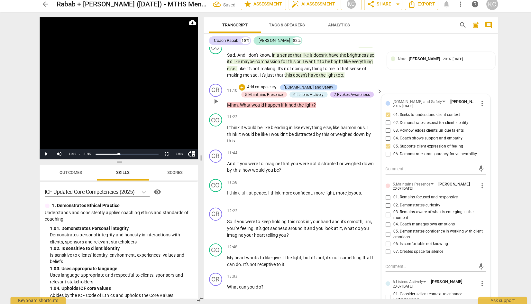
click at [383, 195] on input "01. Remains focused and responsive" at bounding box center [383, 199] width 10 height 8
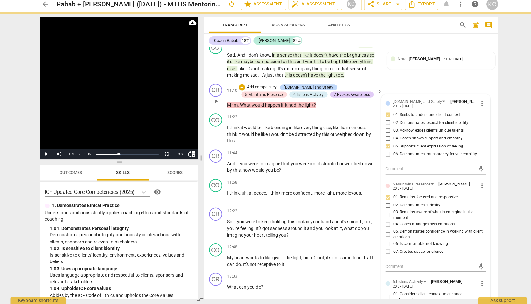
click at [383, 202] on input "02. Demonstrates curiosity" at bounding box center [383, 206] width 10 height 8
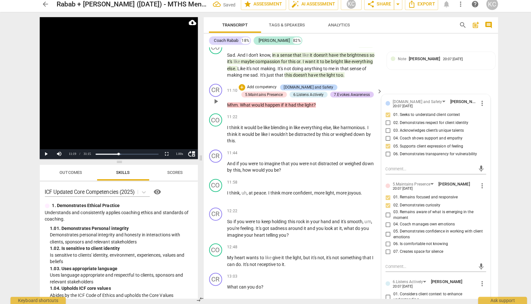
click at [384, 212] on input "03. Remains aware of what is emerging in the moment" at bounding box center [383, 216] width 10 height 8
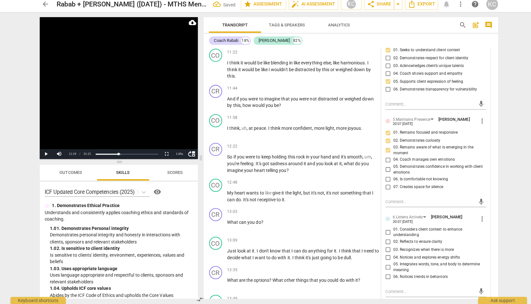
scroll to position [1419, 0]
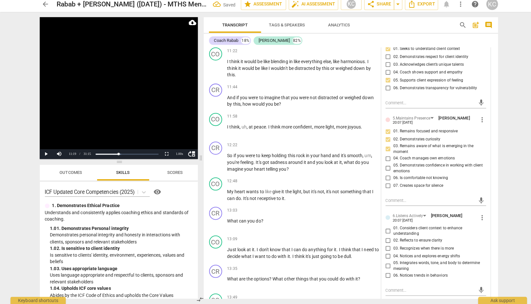
click at [382, 166] on input "05. Demonstrates confidence in working with client emotions" at bounding box center [383, 170] width 10 height 8
click at [383, 156] on input "04. Coach manages own emotions" at bounding box center [383, 160] width 10 height 8
click at [384, 183] on input "07. Creates space for silence" at bounding box center [383, 187] width 10 height 8
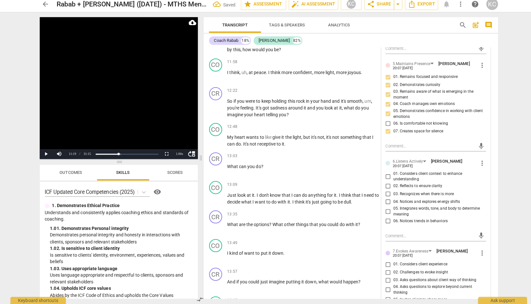
scroll to position [1484, 0]
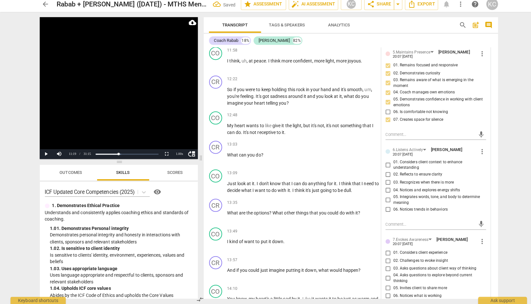
click at [384, 197] on input "05. Integrates words, tone, and body to determine meaning" at bounding box center [383, 201] width 10 height 8
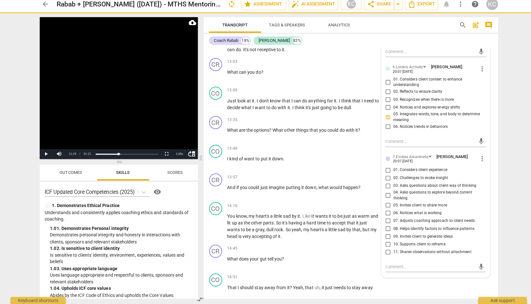
scroll to position [1569, 0]
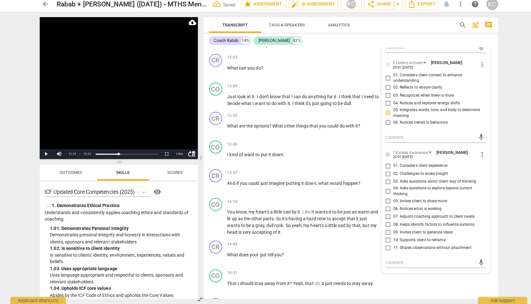
click at [382, 189] on input "04. Asks questions to explore beyond current thinking" at bounding box center [383, 193] width 10 height 8
click at [382, 198] on input "05. Invites client to share more" at bounding box center [383, 202] width 10 height 8
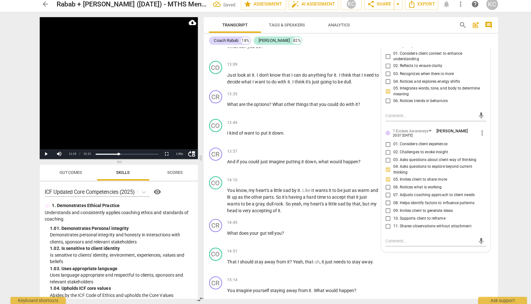
scroll to position [1596, 0]
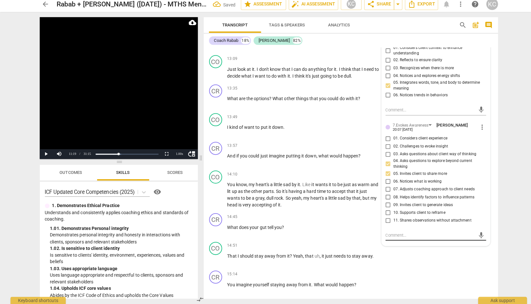
click at [387, 233] on textarea at bounding box center [425, 236] width 89 height 6
click at [431, 268] on div "CR play_arrow pause 15:14 + Add competency keyboard_arrow_right You imagine you…" at bounding box center [346, 282] width 291 height 28
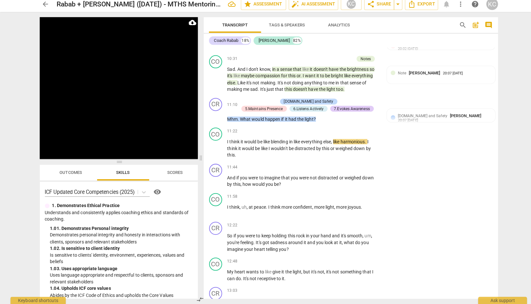
scroll to position [1341, 0]
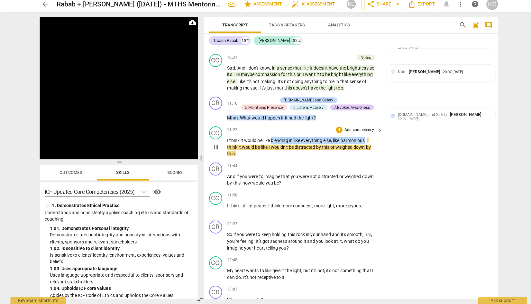
drag, startPoint x: 268, startPoint y: 137, endPoint x: 362, endPoint y: 135, distance: 93.9
click at [362, 139] on p "I think it would be like blending in like everything else , like harmonious . I…" at bounding box center [299, 149] width 151 height 20
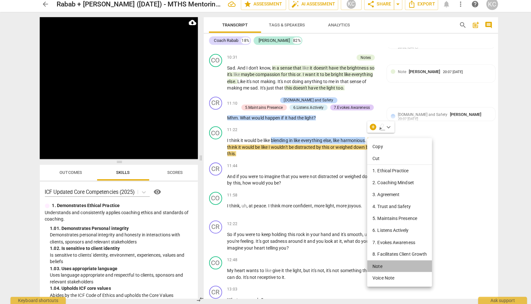
click at [373, 262] on li "Note" at bounding box center [395, 267] width 64 height 12
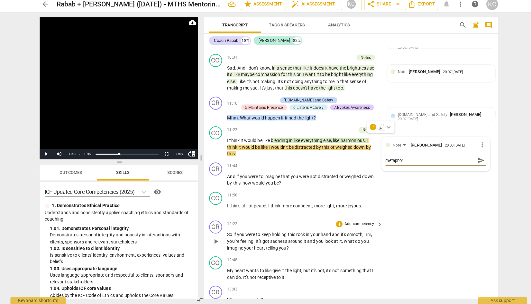
click at [448, 245] on div "CR play_arrow pause 12:22 + Add competency keyboard_arrow_right So if you were …" at bounding box center [346, 237] width 291 height 36
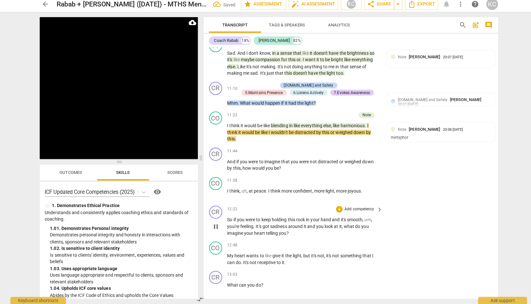
scroll to position [1360, 0]
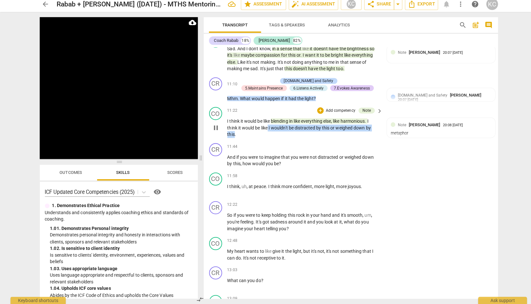
drag, startPoint x: 265, startPoint y: 124, endPoint x: 231, endPoint y: 132, distance: 34.5
click at [231, 132] on p "I think it would be like blending in like everything else , like harmonious . I…" at bounding box center [299, 130] width 151 height 20
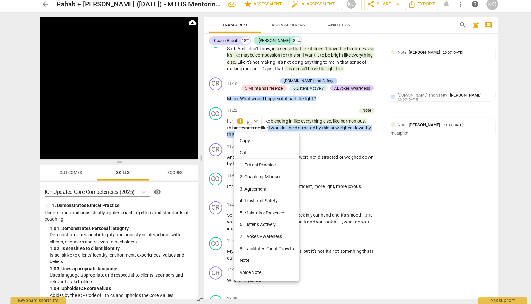
click at [241, 259] on li "Note" at bounding box center [264, 261] width 64 height 12
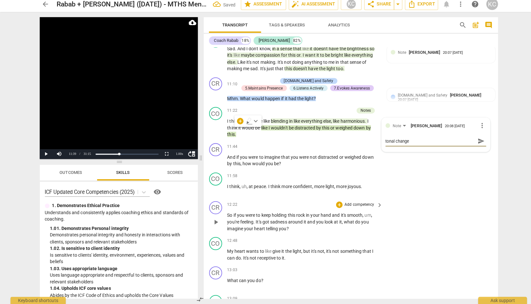
click at [426, 208] on div "CR play_arrow pause 12:22 + Add competency keyboard_arrow_right So if you were …" at bounding box center [346, 218] width 291 height 36
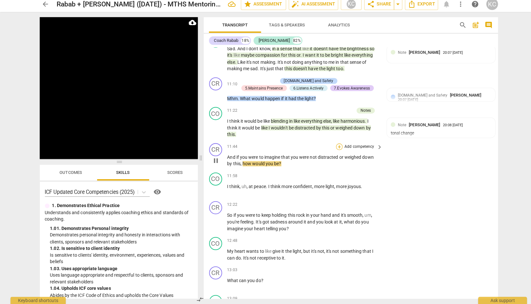
click at [334, 145] on div "+" at bounding box center [335, 148] width 6 height 6
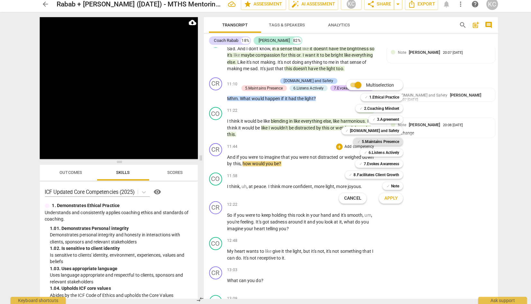
click at [364, 144] on b "5.Maintains Presence" at bounding box center [375, 144] width 37 height 8
click at [365, 154] on b "6.Listens Actively" at bounding box center [379, 155] width 30 height 8
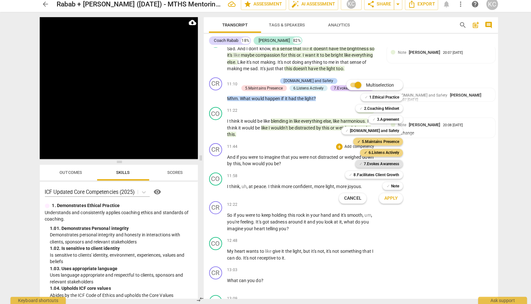
click at [364, 164] on b "7.Evokes Awareness" at bounding box center [376, 165] width 35 height 8
click at [385, 202] on span "Apply" at bounding box center [387, 199] width 14 height 6
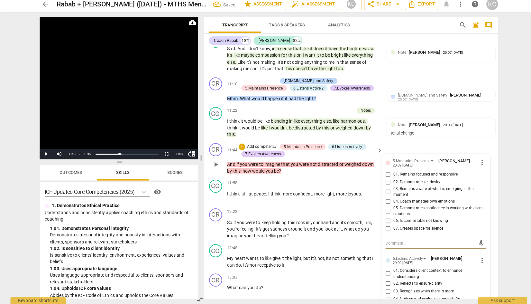
click at [381, 172] on input "01. Remains focused and responsive" at bounding box center [383, 176] width 10 height 8
click at [381, 180] on input "02. Demonstrates curiosity" at bounding box center [383, 184] width 10 height 8
click at [381, 190] on input "03. Remains aware of what is emerging in the moment" at bounding box center [383, 193] width 10 height 8
click at [380, 206] on label "05. Demonstrates confidence in working with client emotions" at bounding box center [427, 211] width 99 height 11
click at [380, 208] on input "05. Demonstrates confidence in working with client emotions" at bounding box center [383, 212] width 10 height 8
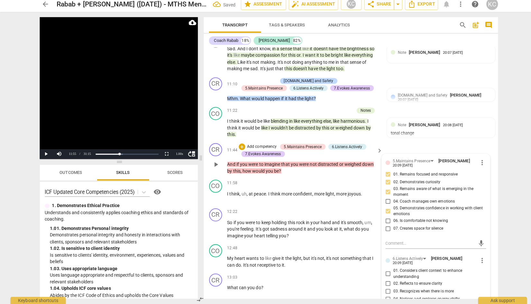
click at [382, 199] on input "04. Coach manages own emotions" at bounding box center [383, 203] width 10 height 8
click at [382, 225] on input "07. Creates space for silence" at bounding box center [383, 229] width 10 height 8
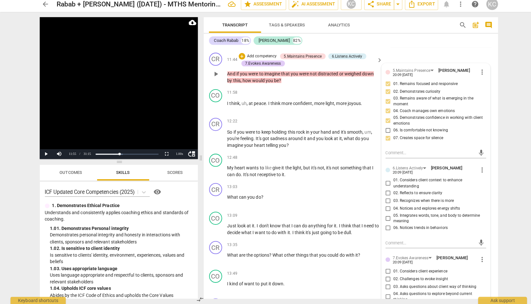
scroll to position [1450, 0]
click at [382, 215] on input "05. Integrates words, tone, and body to determine meaning" at bounding box center [383, 219] width 10 height 8
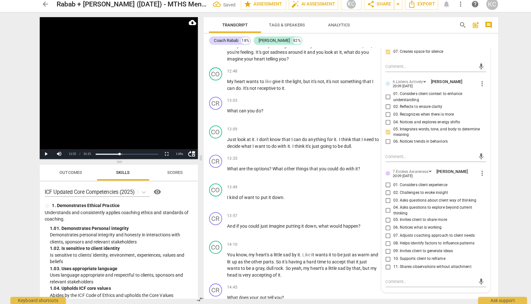
scroll to position [1538, 0]
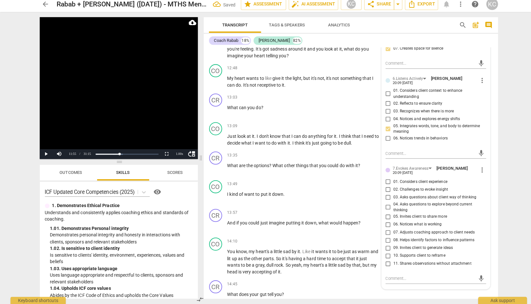
click at [382, 195] on input "03. Asks questions about client way of thinking" at bounding box center [383, 199] width 10 height 8
click at [382, 214] on input "05. Invites client to share more" at bounding box center [383, 218] width 10 height 8
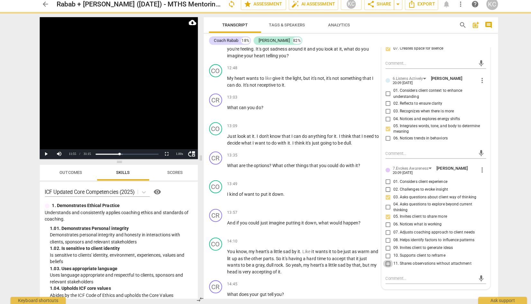
click at [383, 260] on input "11. Shares observations without attachment" at bounding box center [383, 264] width 10 height 8
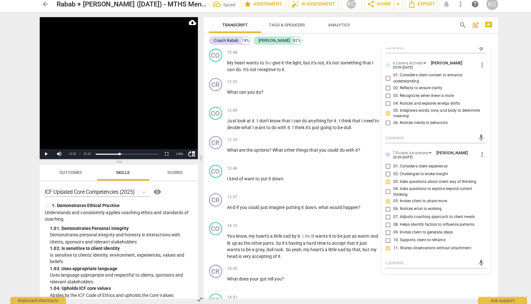
scroll to position [1556, 0]
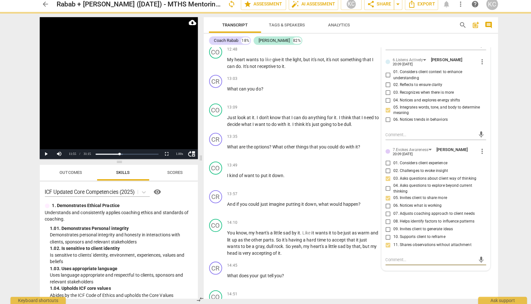
click at [383, 257] on textarea at bounding box center [425, 260] width 89 height 6
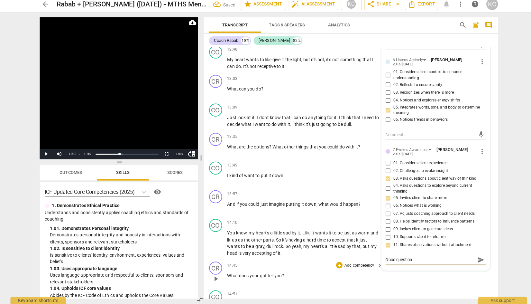
click at [431, 281] on div "CR play_arrow pause 14:45 + Add competency keyboard_arrow_right What does your …" at bounding box center [346, 273] width 291 height 28
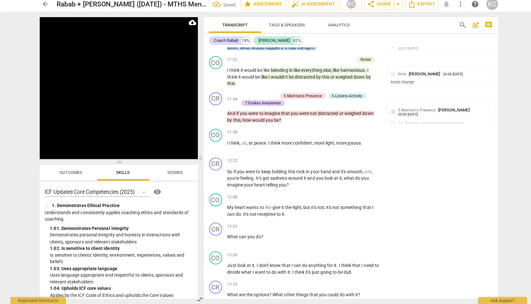
scroll to position [1411, 0]
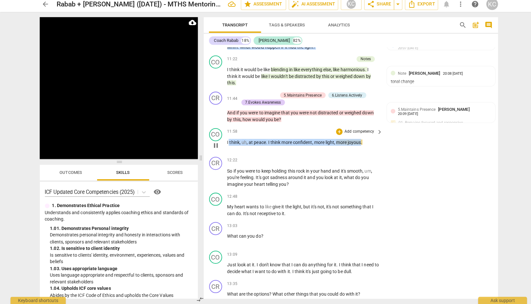
drag, startPoint x: 225, startPoint y: 138, endPoint x: 356, endPoint y: 139, distance: 130.9
click at [356, 141] on p "I think , uh , at peace . I think more confident , more light , more joyous ." at bounding box center [299, 144] width 151 height 7
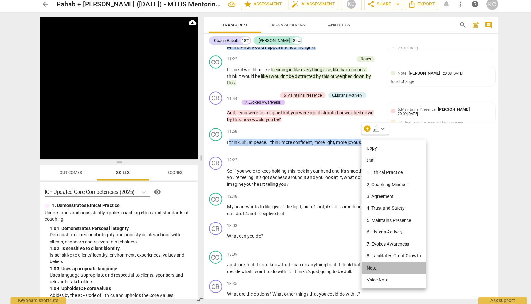
click at [365, 269] on li "Note" at bounding box center [389, 268] width 64 height 12
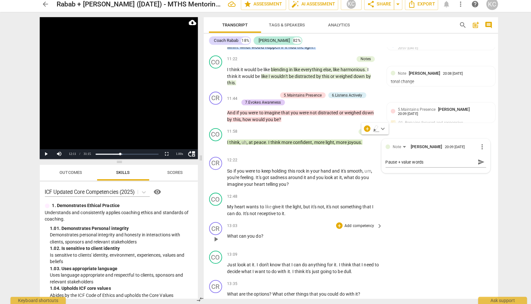
click at [433, 233] on div "CR play_arrow pause 13:03 + Add competency keyboard_arrow_right What can you do…" at bounding box center [346, 234] width 291 height 28
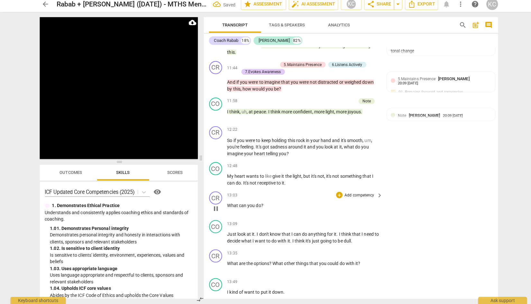
scroll to position [1441, 0]
click at [437, 114] on div "Note [PERSON_NAME]" at bounding box center [415, 117] width 44 height 6
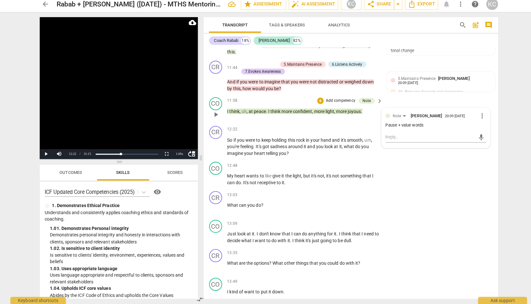
click at [478, 114] on span "more_vert" at bounding box center [476, 118] width 8 height 8
click at [480, 113] on li "Edit" at bounding box center [483, 112] width 22 height 12
click at [425, 130] on textarea "Pause + value words" at bounding box center [430, 133] width 99 height 6
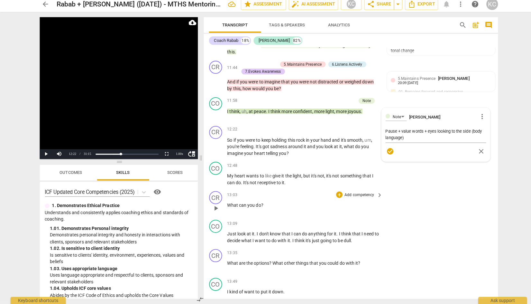
click at [467, 201] on div "CR play_arrow pause 13:03 + Add competency keyboard_arrow_right What can you do…" at bounding box center [346, 204] width 291 height 28
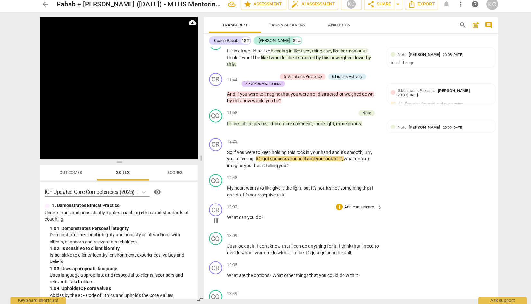
scroll to position [1428, 0]
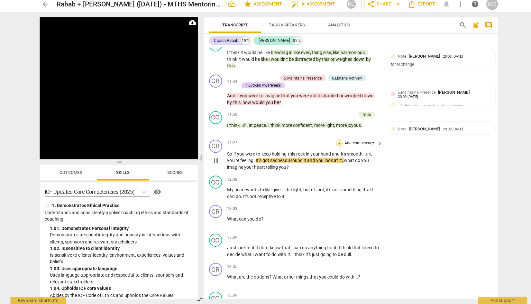
click at [334, 142] on div "+" at bounding box center [335, 145] width 6 height 6
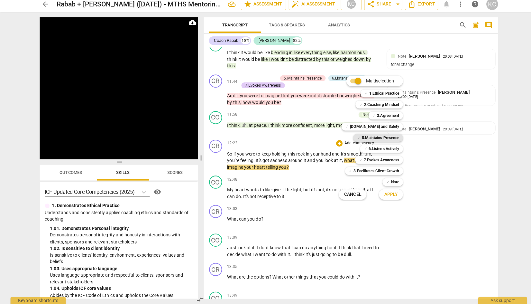
click at [360, 139] on b "5.Maintains Presence" at bounding box center [375, 140] width 37 height 8
click at [362, 157] on div "✓ 7.Evokes Awareness 7" at bounding box center [377, 161] width 59 height 11
click at [362, 162] on b "7.Evokes Awareness" at bounding box center [376, 162] width 35 height 8
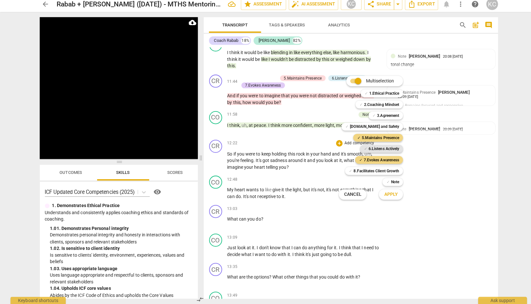
click at [363, 151] on div "✓ 6.Listens Actively" at bounding box center [377, 151] width 42 height 8
click at [384, 194] on span "Apply" at bounding box center [387, 195] width 14 height 6
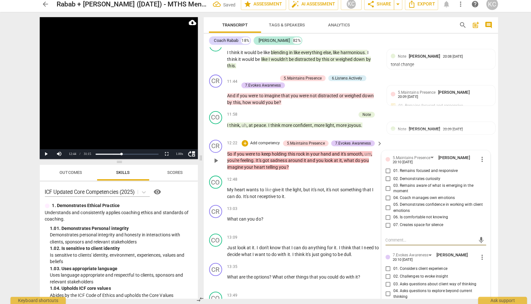
click at [383, 176] on input "02. Demonstrates curiosity" at bounding box center [383, 180] width 10 height 8
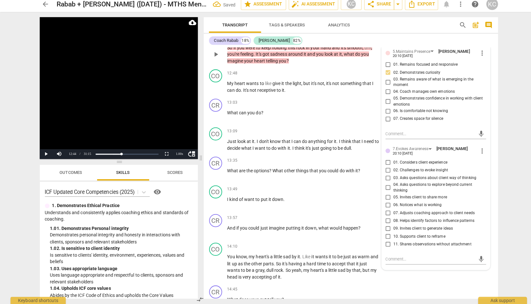
scroll to position [1533, 0]
click at [384, 185] on input "04. Asks questions to explore beyond current thinking" at bounding box center [383, 189] width 10 height 8
click at [383, 194] on input "05. Invites client to share more" at bounding box center [383, 198] width 10 height 8
click at [393, 256] on textarea at bounding box center [425, 259] width 89 height 6
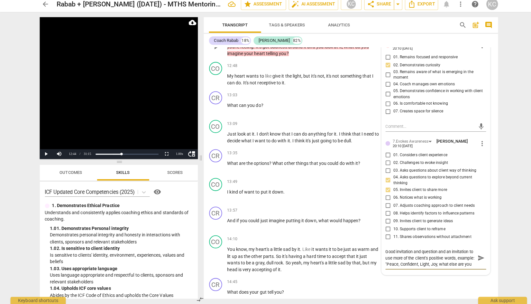
scroll to position [5, 0]
click at [429, 275] on div "CR play_arrow pause 14:45 + Add competency keyboard_arrow_right What does your …" at bounding box center [346, 289] width 291 height 28
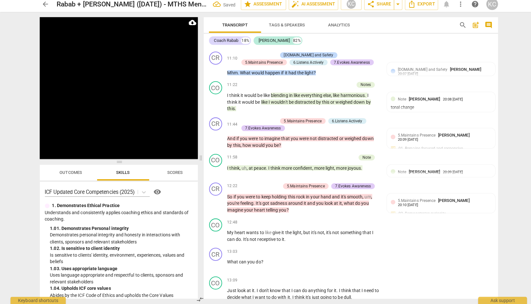
scroll to position [1394, 0]
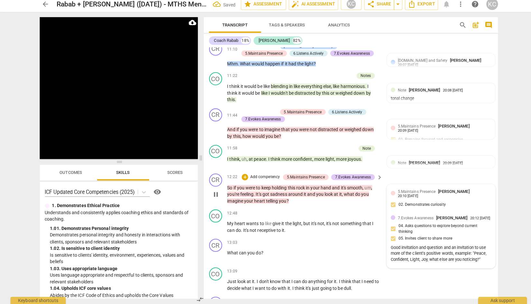
click at [412, 196] on div "5.Maintains Presence [PERSON_NAME] 20:10 [DATE] 02. Demonstrates curiosity" at bounding box center [435, 200] width 99 height 23
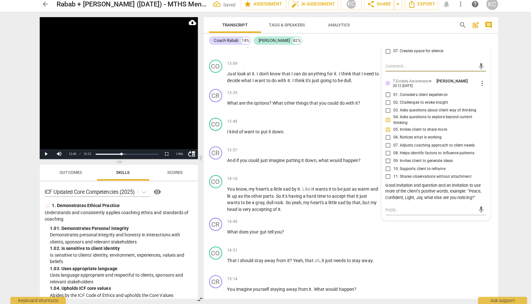
scroll to position [1596, 0]
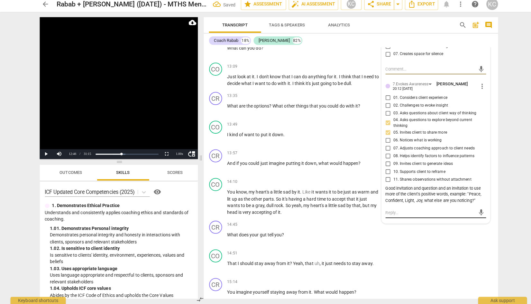
click at [383, 211] on textarea at bounding box center [425, 214] width 89 height 6
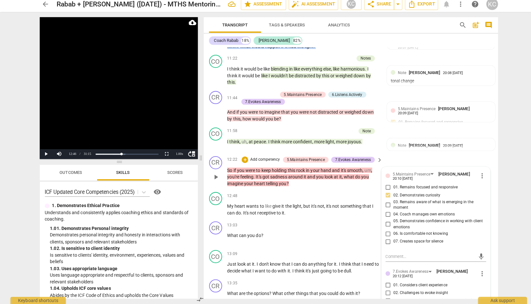
scroll to position [1418, 0]
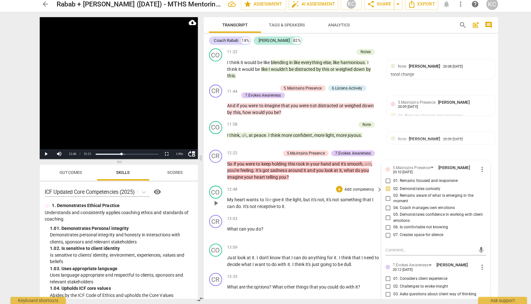
click at [283, 187] on div "12:48 + Add competency keyboard_arrow_right" at bounding box center [301, 190] width 154 height 7
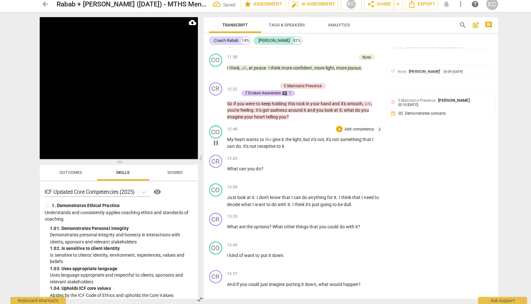
scroll to position [1485, 0]
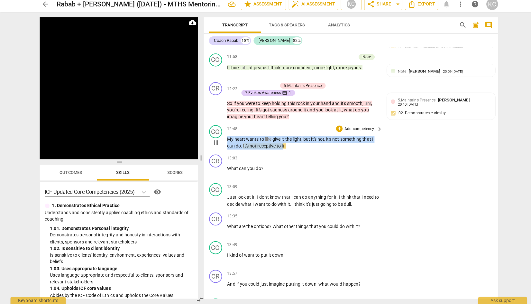
drag, startPoint x: 224, startPoint y: 135, endPoint x: 280, endPoint y: 140, distance: 55.5
click at [280, 140] on p "My heart wants to like give it the light , but it's not , it's not something th…" at bounding box center [299, 144] width 151 height 13
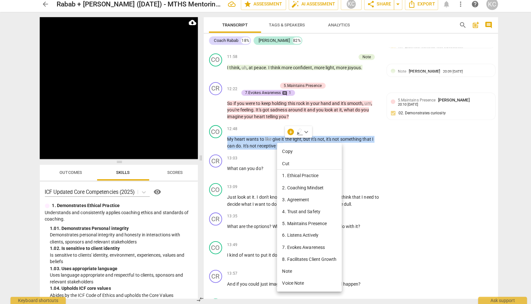
click at [288, 272] on li "Note" at bounding box center [306, 271] width 64 height 12
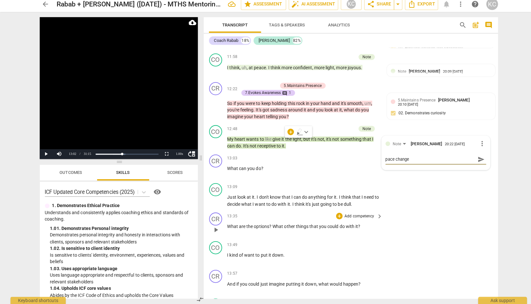
click at [450, 218] on div "CR play_arrow pause 13:35 + Add competency keyboard_arrow_right What are the op…" at bounding box center [346, 225] width 291 height 28
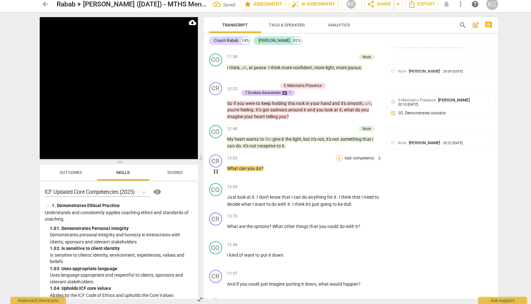
click at [334, 156] on div "+" at bounding box center [335, 159] width 6 height 6
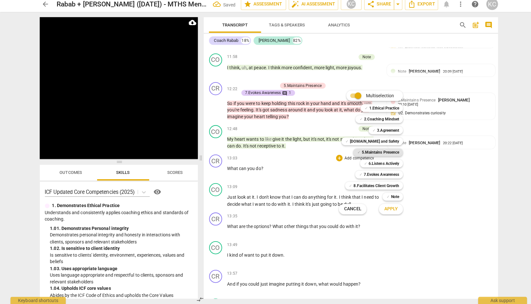
click at [357, 152] on b "5.Maintains Presence" at bounding box center [375, 154] width 37 height 8
click at [355, 173] on span "✓" at bounding box center [356, 176] width 3 height 8
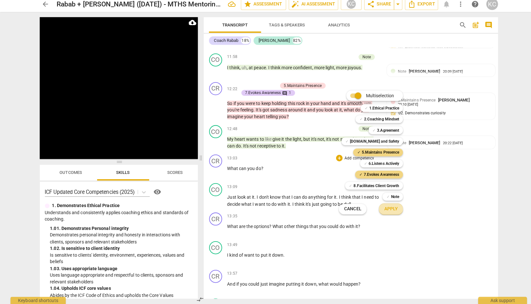
click at [386, 211] on span "Apply" at bounding box center [387, 210] width 14 height 6
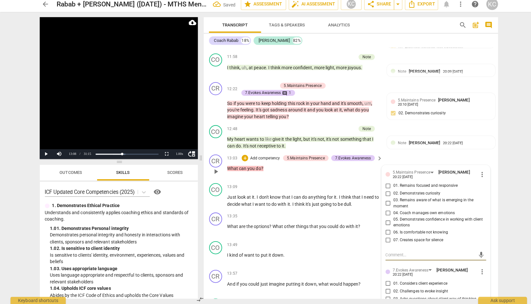
click at [381, 183] on input "01. Remains focused and responsive" at bounding box center [383, 187] width 10 height 8
click at [381, 191] on input "02. Demonstrates curiosity" at bounding box center [383, 195] width 10 height 8
click at [382, 237] on input "07. Creates space for silence" at bounding box center [383, 241] width 10 height 8
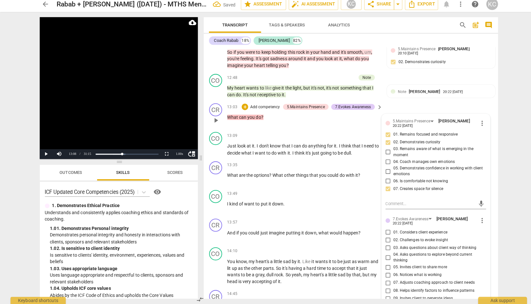
scroll to position [1545, 0]
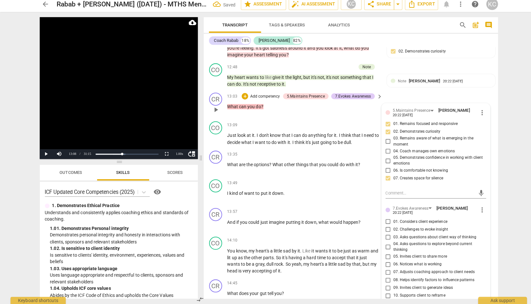
click at [382, 149] on input "04. Coach manages own emotions" at bounding box center [383, 153] width 10 height 8
click at [383, 159] on input "05. Demonstrates confidence in working with client emotions" at bounding box center [383, 163] width 10 height 8
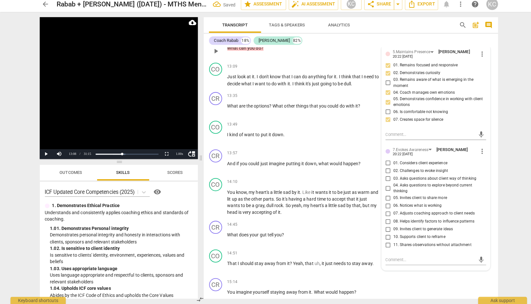
scroll to position [1613, 0]
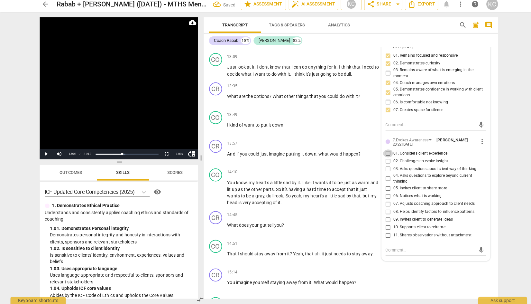
click at [381, 151] on input "01. Considers client experience" at bounding box center [383, 155] width 10 height 8
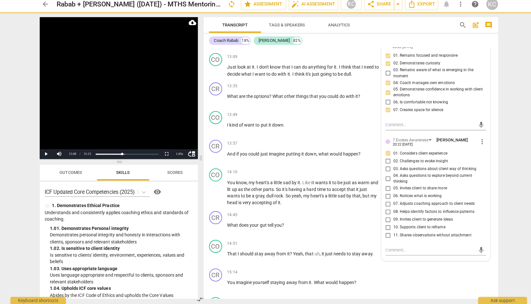
click at [382, 167] on input "03. Asks questions about client way of thinking" at bounding box center [383, 171] width 10 height 8
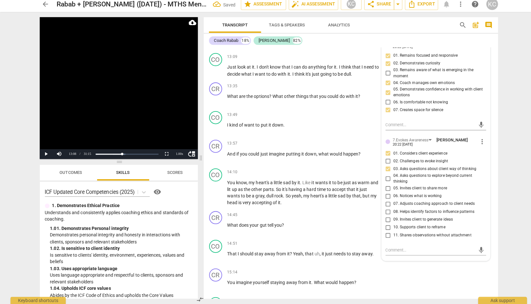
click at [383, 186] on input "05. Invites client to share more" at bounding box center [383, 190] width 10 height 8
click at [383, 193] on input "06. Notices what is working" at bounding box center [383, 197] width 10 height 8
click at [389, 247] on textarea at bounding box center [425, 250] width 89 height 6
click at [425, 269] on div "CR play_arrow pause 15:14 + Add competency keyboard_arrow_right You imagine you…" at bounding box center [346, 280] width 291 height 28
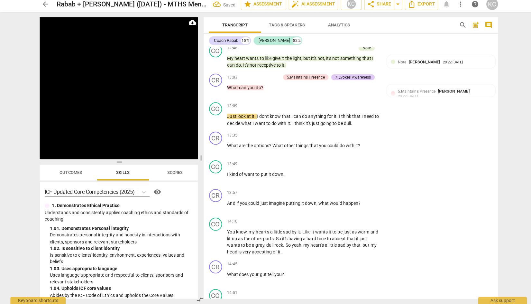
scroll to position [1553, 0]
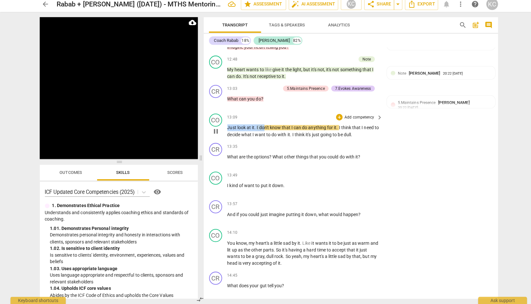
drag, startPoint x: 225, startPoint y: 124, endPoint x: 260, endPoint y: 123, distance: 34.7
click at [260, 126] on p "Just look at it . I don't know that I can do anything for it . I think that I n…" at bounding box center [299, 132] width 151 height 13
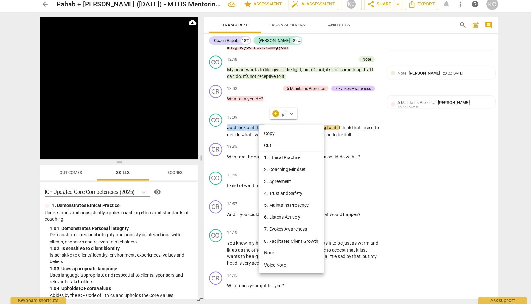
click at [271, 253] on li "Note" at bounding box center [288, 253] width 64 height 12
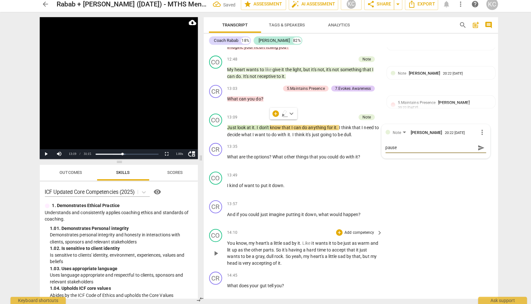
click at [426, 227] on div "CO play_arrow pause 14:10 + Add competency keyboard_arrow_right You know , my h…" at bounding box center [346, 248] width 291 height 42
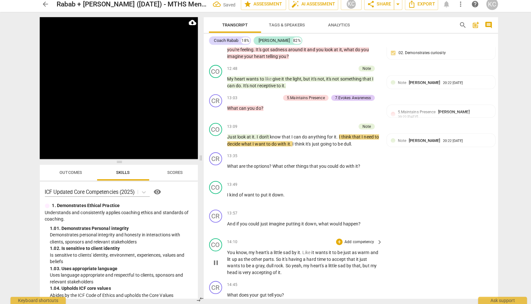
scroll to position [1544, 0]
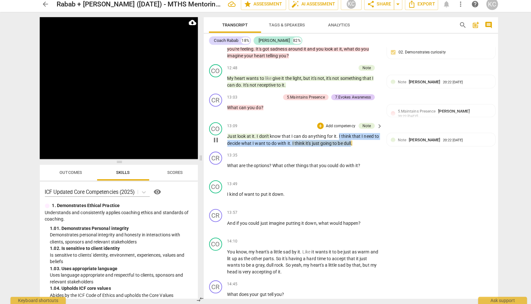
drag, startPoint x: 334, startPoint y: 133, endPoint x: 347, endPoint y: 141, distance: 15.2
click at [347, 141] on p "Just look at it . I don't know that I can do anything for it . I think that I n…" at bounding box center [299, 141] width 151 height 13
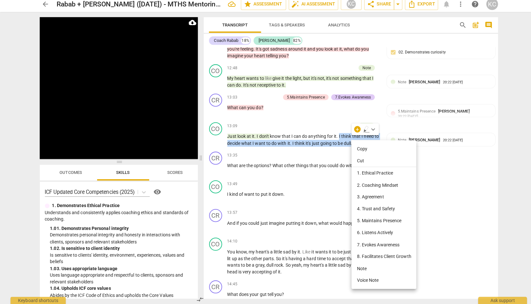
click at [357, 267] on li "Note" at bounding box center [379, 269] width 64 height 12
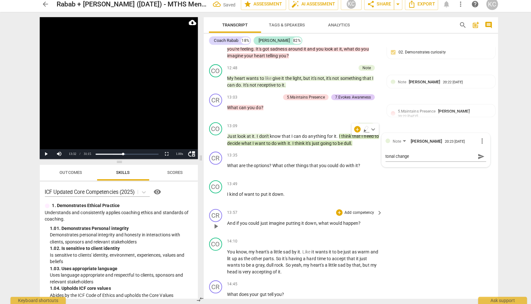
click at [446, 224] on div "CR play_arrow pause 13:57 + Add competency keyboard_arrow_right And if you coul…" at bounding box center [346, 221] width 291 height 28
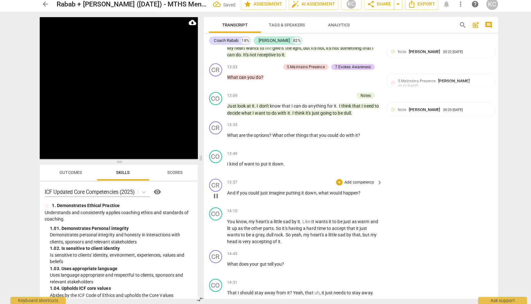
scroll to position [1576, 0]
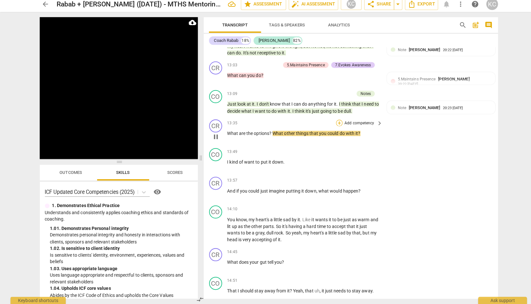
click at [335, 122] on div "+" at bounding box center [335, 125] width 6 height 6
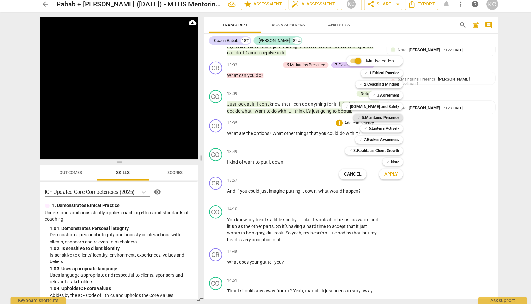
click at [359, 121] on b "5.Maintains Presence" at bounding box center [375, 120] width 37 height 8
click at [361, 141] on b "7.Evokes Awareness" at bounding box center [376, 142] width 35 height 8
click at [385, 176] on span "Apply" at bounding box center [387, 175] width 14 height 6
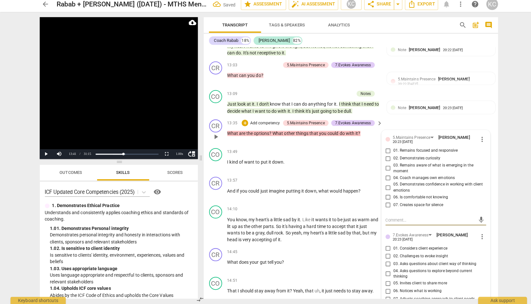
click at [382, 149] on input "01. Remains focused and responsive" at bounding box center [383, 153] width 10 height 8
click at [382, 156] on input "02. Demonstrates curiosity" at bounding box center [383, 160] width 10 height 8
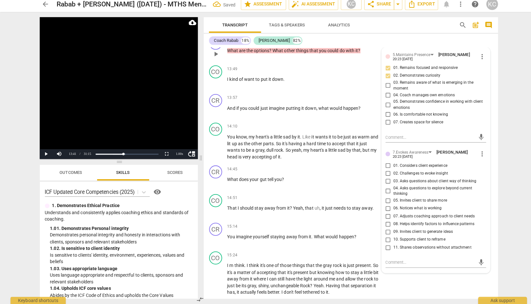
scroll to position [1666, 0]
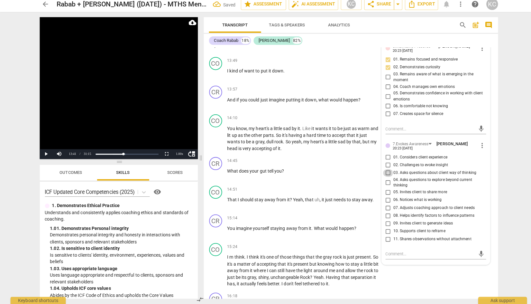
click at [382, 170] on input "03. Asks questions about client way of thinking" at bounding box center [383, 174] width 10 height 8
click at [381, 189] on input "05. Invites client to share more" at bounding box center [383, 193] width 10 height 8
click at [384, 251] on textarea at bounding box center [425, 254] width 89 height 6
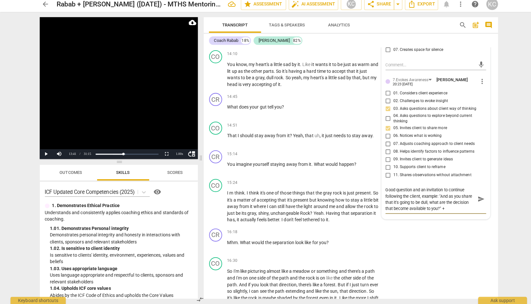
scroll to position [1721, 0]
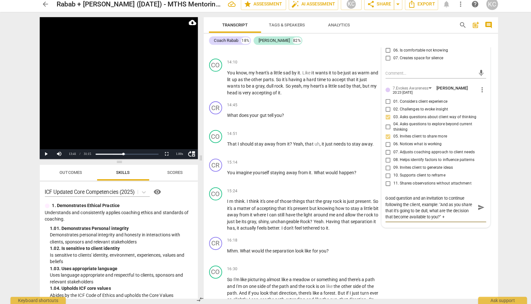
click at [410, 196] on textarea "Good question and an invitation to continue following the client, example: "And…" at bounding box center [425, 208] width 89 height 24
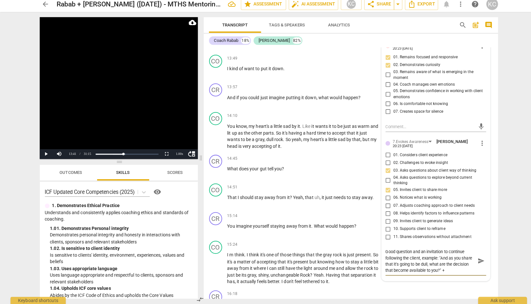
scroll to position [1669, 0]
click at [426, 248] on textarea "Good question and an invitation to continue following the client, example: "And…" at bounding box center [425, 260] width 89 height 24
drag, startPoint x: 446, startPoint y: 247, endPoint x: 458, endPoint y: 266, distance: 22.3
click at [446, 248] on textarea "Good question and an invitation to continue following the client, example: "And…" at bounding box center [425, 260] width 89 height 24
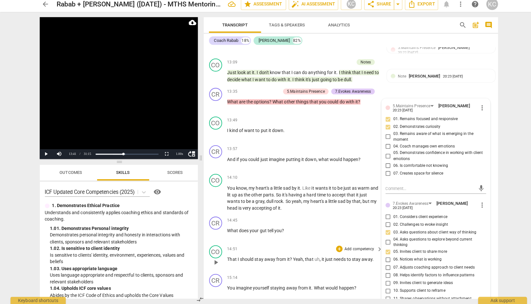
scroll to position [1602, 0]
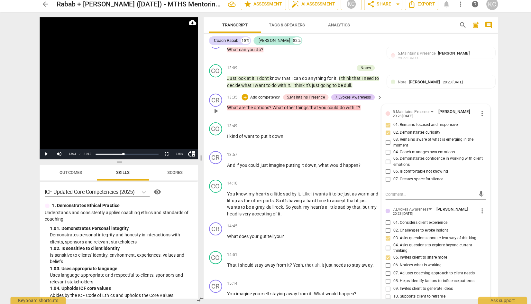
click at [254, 115] on div "CR play_arrow pause 13:35 + Add competency 5.Maintains Presence 7.Evokes Awaren…" at bounding box center [346, 108] width 291 height 28
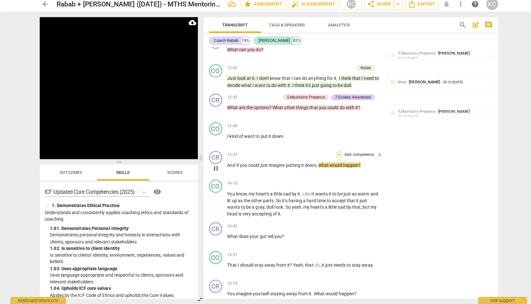
click at [334, 153] on div "+" at bounding box center [335, 156] width 6 height 6
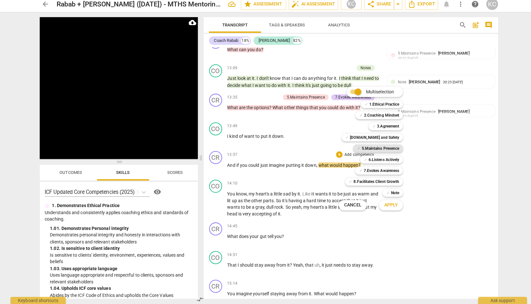
click at [366, 149] on b "5.Maintains Presence" at bounding box center [375, 150] width 37 height 8
click at [370, 172] on b "7.Evokes Awareness" at bounding box center [376, 172] width 35 height 8
click at [365, 161] on b "6.Listens Actively" at bounding box center [379, 161] width 30 height 8
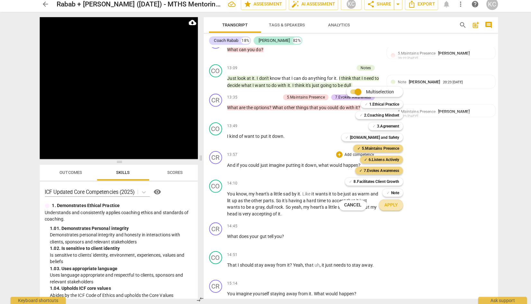
click at [386, 208] on span "Apply" at bounding box center [387, 206] width 14 height 6
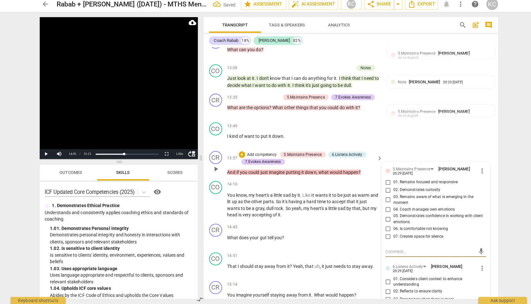
click at [383, 180] on input "01. Remains focused and responsive" at bounding box center [383, 184] width 10 height 8
click at [383, 188] on input "02. Demonstrates curiosity" at bounding box center [383, 192] width 10 height 8
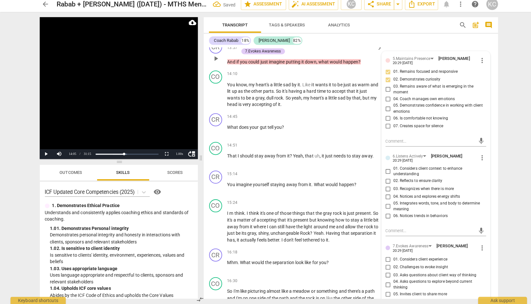
scroll to position [1721, 0]
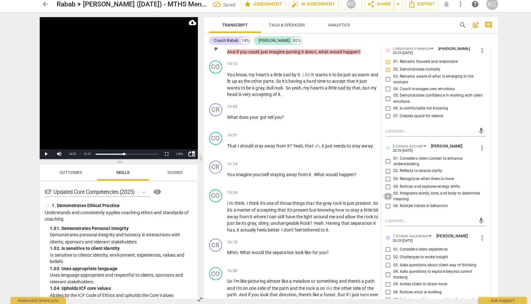
click at [382, 194] on input "05. Integrates words, tone, and body to determine meaning" at bounding box center [383, 198] width 10 height 8
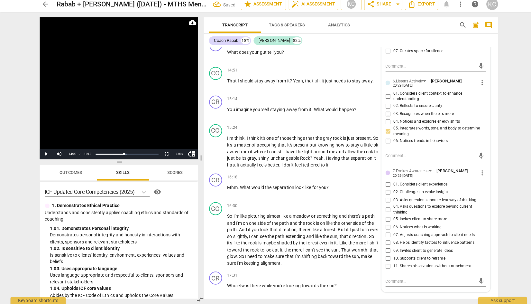
scroll to position [1785, 0]
click at [382, 197] on input "03. Asks questions about client way of thinking" at bounding box center [383, 201] width 10 height 8
click at [382, 216] on input "05. Invites client to share more" at bounding box center [383, 220] width 10 height 8
click at [383, 224] on input "06. Notices what is working" at bounding box center [383, 228] width 10 height 8
click at [383, 278] on textarea at bounding box center [425, 281] width 89 height 6
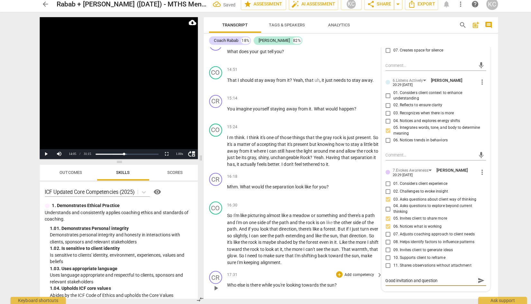
click at [405, 288] on div "CR play_arrow pause 17:31 + Add competency keyboard_arrow_right Who else is the…" at bounding box center [346, 283] width 291 height 28
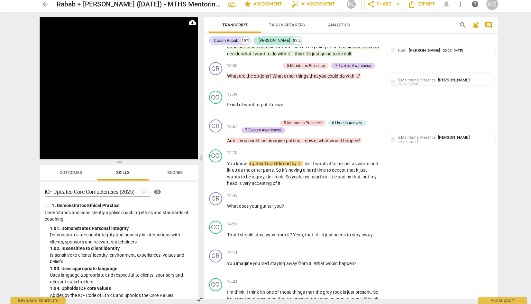
scroll to position [1633, 0]
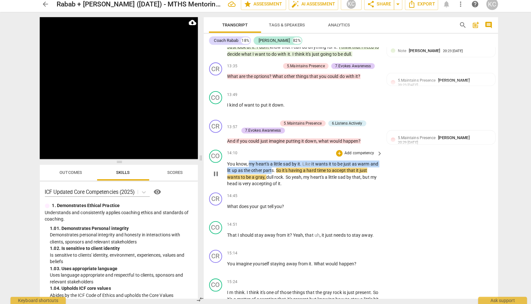
drag, startPoint x: 245, startPoint y: 159, endPoint x: 277, endPoint y: 164, distance: 32.9
click at [277, 164] on p "You know , my heart's a little sad by it . Like it wants it to be just as warm …" at bounding box center [299, 175] width 151 height 26
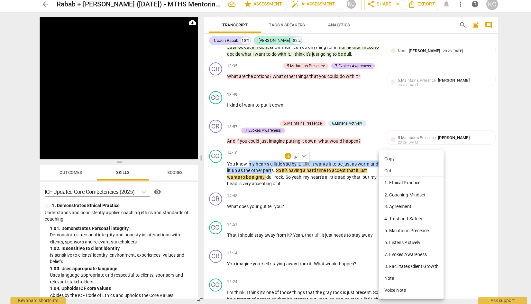
click at [380, 275] on li "Note" at bounding box center [406, 278] width 64 height 12
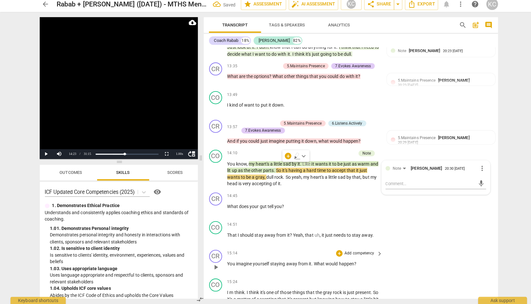
click at [445, 248] on div "CR play_arrow pause 15:14 + Add competency keyboard_arrow_right You imagine you…" at bounding box center [346, 262] width 291 height 28
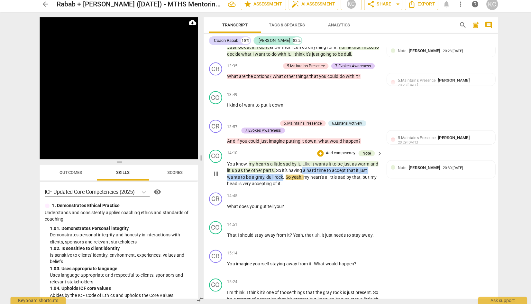
drag, startPoint x: 308, startPoint y: 166, endPoint x: 279, endPoint y: 174, distance: 30.1
click at [279, 174] on p "You know , my heart's a little sad by it . Like it wants it to be just as warm …" at bounding box center [299, 175] width 151 height 26
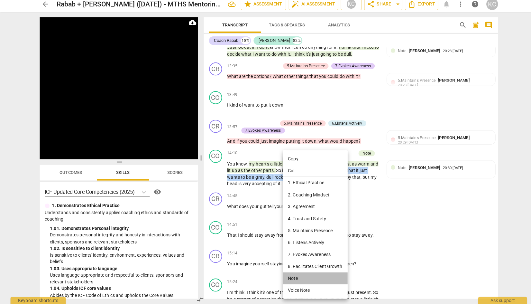
click at [294, 281] on li "Note" at bounding box center [311, 278] width 64 height 12
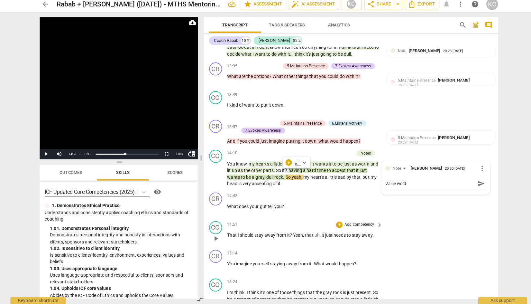
click at [418, 227] on div "CO play_arrow pause 14:51 + Add competency keyboard_arrow_right That I should s…" at bounding box center [346, 233] width 291 height 28
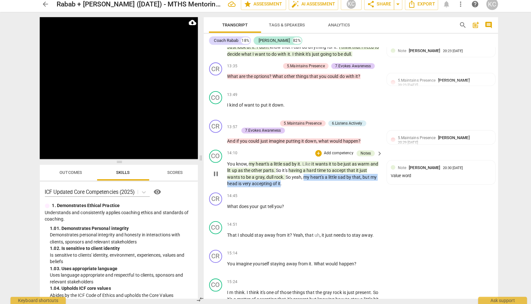
drag, startPoint x: 300, startPoint y: 172, endPoint x: 278, endPoint y: 177, distance: 22.9
click at [278, 177] on p "You know , my heart's a little sad by it . Like it wants it to be just as warm …" at bounding box center [299, 175] width 151 height 26
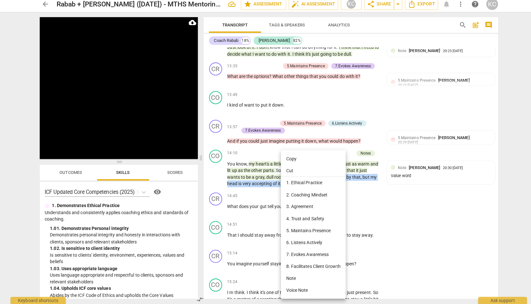
click at [291, 280] on li "Note" at bounding box center [310, 278] width 64 height 12
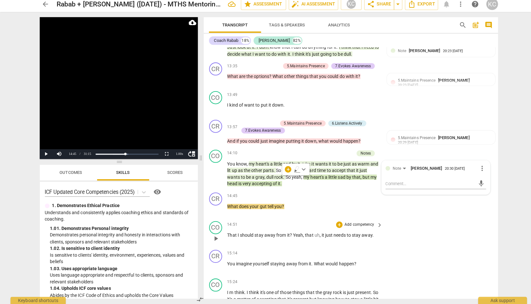
click at [424, 238] on div "CO play_arrow pause 14:51 + Add competency keyboard_arrow_right That I should s…" at bounding box center [346, 233] width 291 height 28
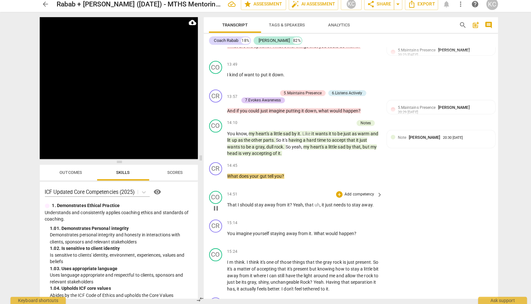
scroll to position [1666, 0]
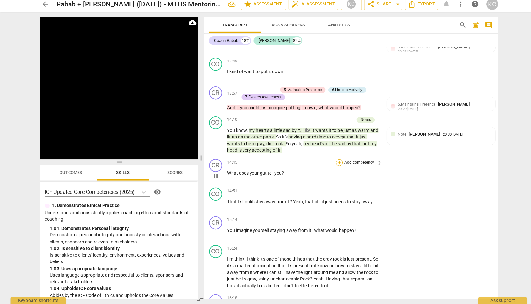
click at [337, 161] on div "+" at bounding box center [335, 164] width 6 height 6
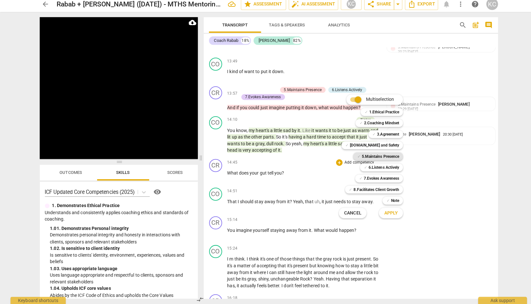
click at [361, 157] on b "5.Maintains Presence" at bounding box center [375, 158] width 37 height 8
click at [362, 181] on b "7.Evokes Awareness" at bounding box center [376, 180] width 35 height 8
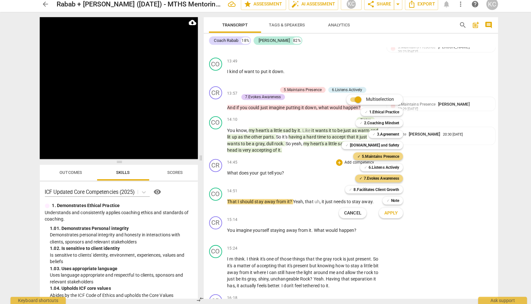
click at [383, 211] on span "Apply" at bounding box center [387, 214] width 14 height 6
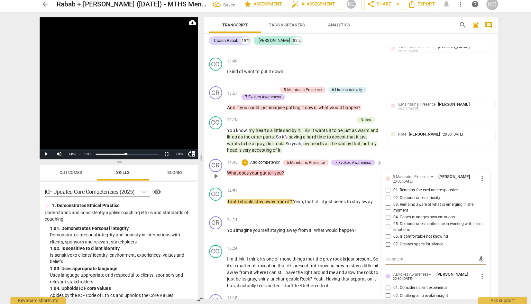
click at [381, 195] on input "02. Demonstrates curiosity" at bounding box center [383, 199] width 10 height 8
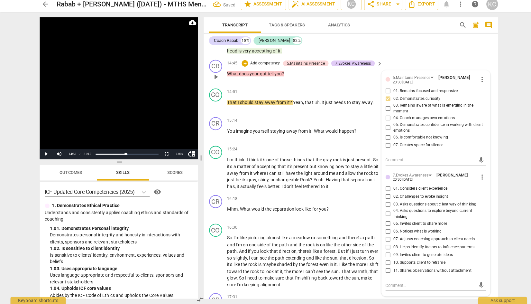
scroll to position [1764, 0]
click at [383, 200] on input "03. Asks questions about client way of thinking" at bounding box center [383, 204] width 10 height 8
click at [386, 281] on textarea at bounding box center [425, 284] width 89 height 6
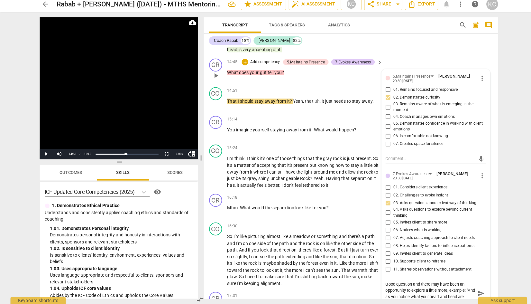
scroll to position [1765, 0]
click at [285, 87] on div "CO play_arrow pause 14:51 + Add competency keyboard_arrow_right That I should s…" at bounding box center [346, 101] width 291 height 28
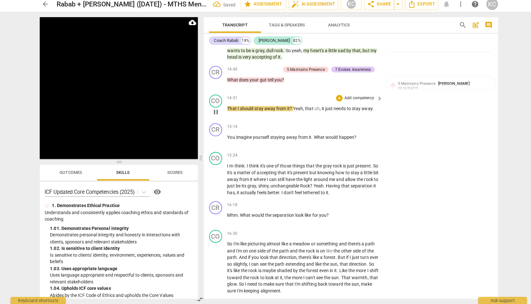
scroll to position [1757, 0]
click at [287, 109] on span "?" at bounding box center [287, 111] width 3 height 5
drag, startPoint x: 284, startPoint y: 104, endPoint x: 293, endPoint y: 104, distance: 9.7
click at [293, 108] on p "That I should stay away from it. Yeah , that uh , it just needs to stay away ." at bounding box center [299, 111] width 151 height 7
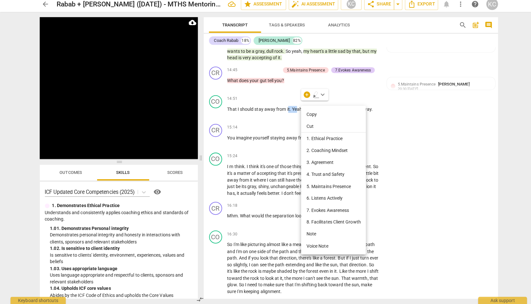
click at [305, 234] on li "Note" at bounding box center [329, 235] width 64 height 12
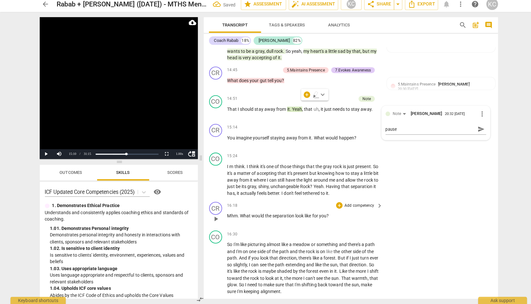
click at [425, 200] on div "CR play_arrow pause 16:18 + Add competency keyboard_arrow_right Mhm . What woul…" at bounding box center [346, 214] width 291 height 28
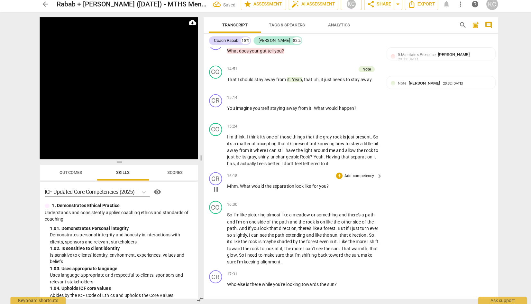
scroll to position [1787, 0]
click at [335, 96] on div "+" at bounding box center [335, 99] width 6 height 6
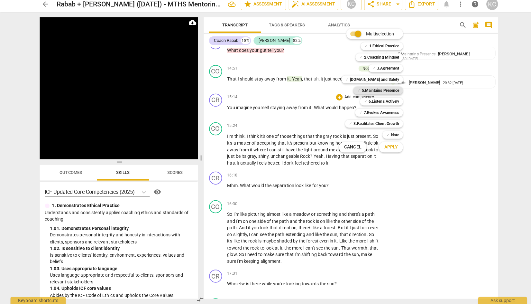
click at [362, 92] on b "5.Maintains Presence" at bounding box center [375, 93] width 37 height 8
click at [363, 113] on b "7.Evokes Awareness" at bounding box center [376, 115] width 35 height 8
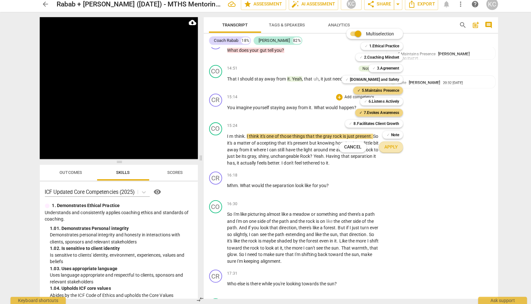
click at [384, 151] on span "Apply" at bounding box center [387, 149] width 14 height 6
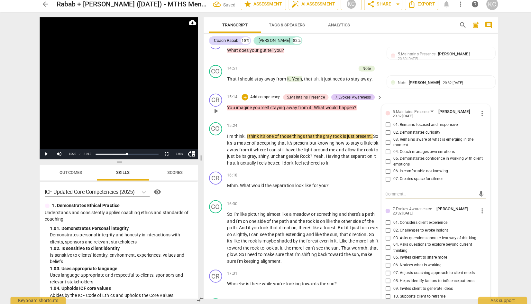
click at [382, 123] on input "01. Remains focused and responsive" at bounding box center [383, 127] width 10 height 8
click at [383, 131] on input "02. Demonstrates curiosity" at bounding box center [383, 135] width 10 height 8
click at [384, 177] on input "07. Creates space for silence" at bounding box center [383, 181] width 10 height 8
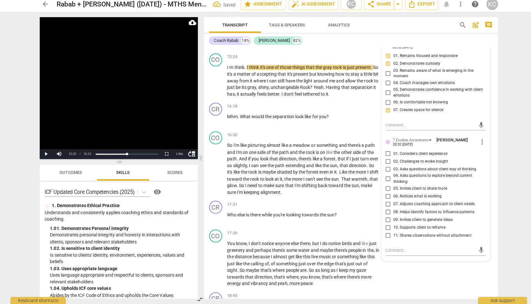
scroll to position [1856, 0]
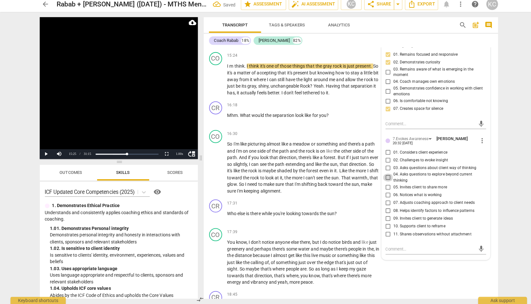
click at [382, 175] on input "04. Asks questions to explore beyond current thinking" at bounding box center [383, 179] width 10 height 8
click at [382, 185] on input "05. Invites client to share more" at bounding box center [383, 189] width 10 height 8
click at [392, 246] on textarea at bounding box center [425, 249] width 89 height 6
click at [418, 273] on div "CO play_arrow pause 17:39 + Add competency keyboard_arrow_right You know , I do…" at bounding box center [346, 257] width 291 height 62
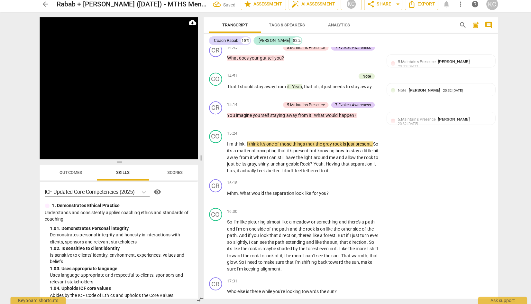
scroll to position [1779, 0]
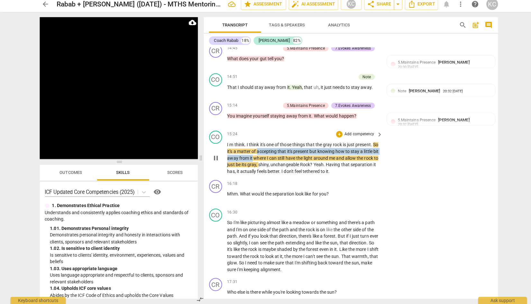
drag, startPoint x: 261, startPoint y: 146, endPoint x: 265, endPoint y: 151, distance: 7.1
click at [265, 151] on p "I m think . I think it's one of those things that the gray rock is just present…" at bounding box center [299, 159] width 151 height 33
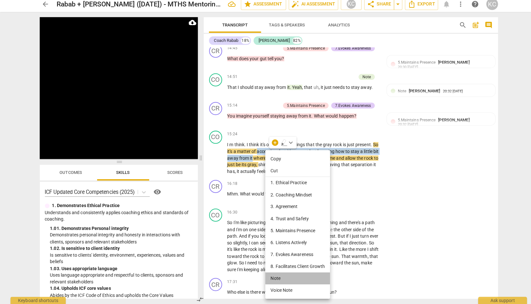
click at [273, 280] on li "Note" at bounding box center [294, 278] width 64 height 12
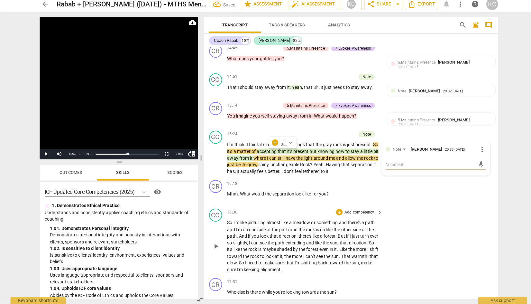
click at [403, 218] on div "CO play_arrow pause 16:30 + Add competency keyboard_arrow_right So I'm like pic…" at bounding box center [346, 241] width 291 height 69
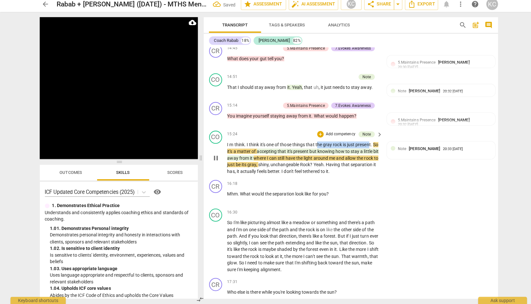
drag, startPoint x: 314, startPoint y: 138, endPoint x: 366, endPoint y: 136, distance: 52.1
click at [366, 136] on div "15:24 + Add competency Note keyboard_arrow_right I m think . I think it's one o…" at bounding box center [301, 155] width 154 height 44
click at [351, 144] on span "just" at bounding box center [347, 146] width 8 height 5
drag, startPoint x: 313, startPoint y: 139, endPoint x: 367, endPoint y: 139, distance: 54.0
click at [367, 143] on p "I m think . I think it's one of those things that the gray rock is just present…" at bounding box center [299, 159] width 151 height 33
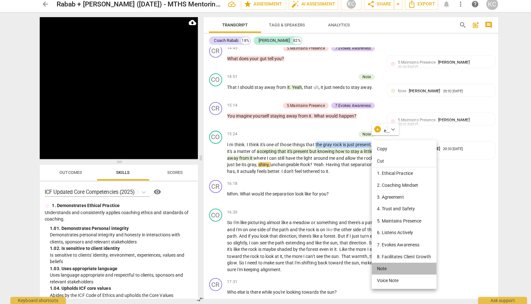
click at [378, 273] on li "Note" at bounding box center [399, 269] width 64 height 12
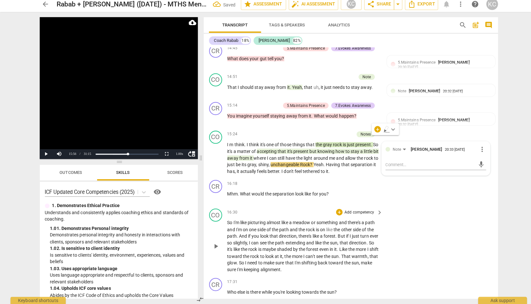
click at [442, 249] on div "CO play_arrow pause 16:30 + Add competency keyboard_arrow_right So I'm like pic…" at bounding box center [346, 241] width 291 height 69
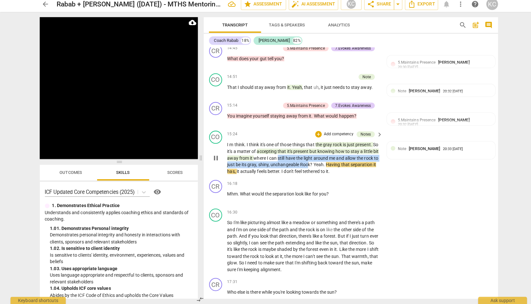
drag, startPoint x: 291, startPoint y: 151, endPoint x: 327, endPoint y: 157, distance: 36.5
click at [327, 157] on p "I m think . I think it's one of those things that the gray rock is just present…" at bounding box center [299, 159] width 151 height 33
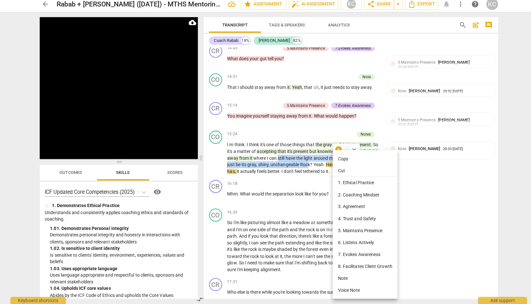
click at [339, 278] on li "Note" at bounding box center [361, 278] width 64 height 12
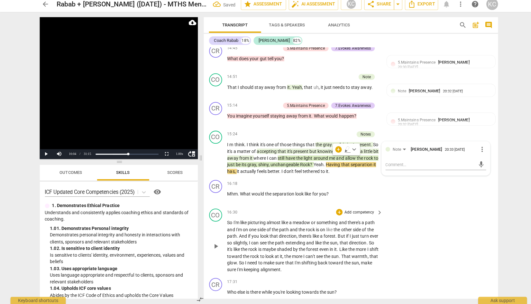
click at [442, 262] on div "CO play_arrow pause 16:30 + Add competency keyboard_arrow_right So I'm like pic…" at bounding box center [346, 241] width 291 height 69
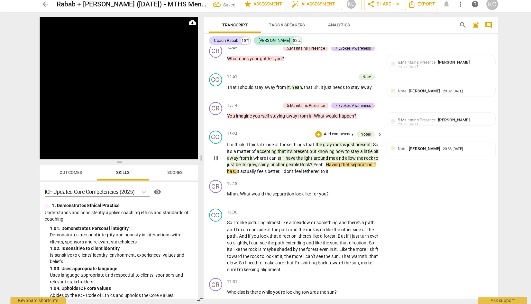
click at [320, 163] on span "Yeah" at bounding box center [315, 165] width 10 height 5
drag, startPoint x: 343, startPoint y: 158, endPoint x: 351, endPoint y: 164, distance: 9.6
click at [351, 164] on p "I m think . I think it's one of those things that the gray rock is just present…" at bounding box center [299, 159] width 151 height 33
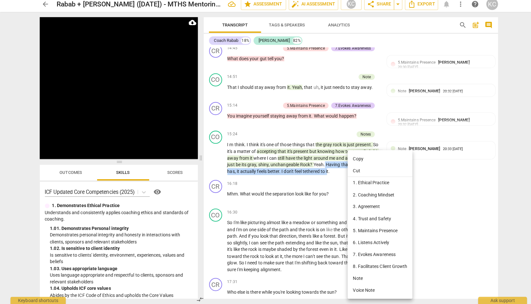
click at [357, 278] on li "Note" at bounding box center [375, 278] width 64 height 12
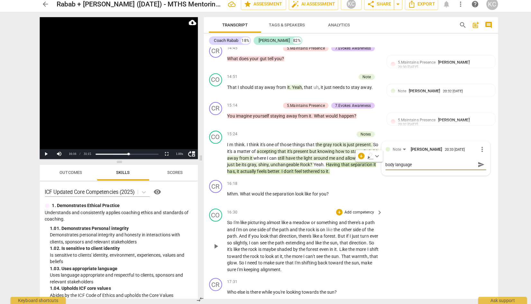
click at [455, 254] on div "CO play_arrow pause 16:30 + Add competency keyboard_arrow_right So I'm like pic…" at bounding box center [346, 241] width 291 height 69
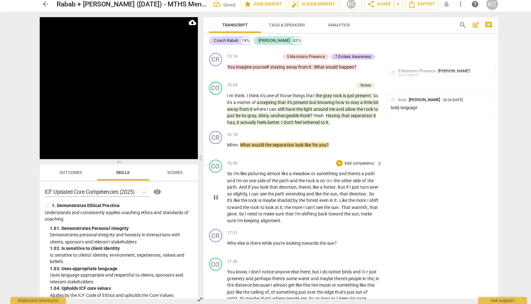
scroll to position [1830, 0]
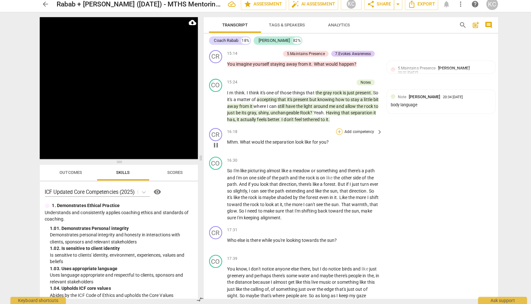
click at [336, 130] on div "+" at bounding box center [335, 133] width 6 height 6
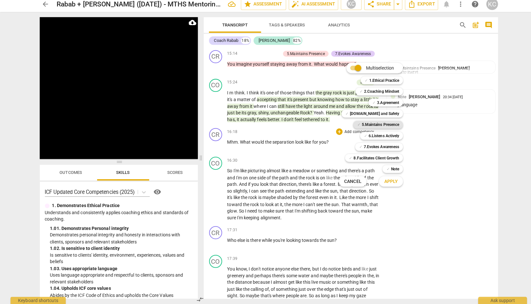
click at [367, 126] on b "5.Maintains Presence" at bounding box center [375, 127] width 37 height 8
click at [367, 149] on b "7.Evokes Awareness" at bounding box center [376, 149] width 35 height 8
click at [385, 182] on span "Apply" at bounding box center [387, 183] width 14 height 6
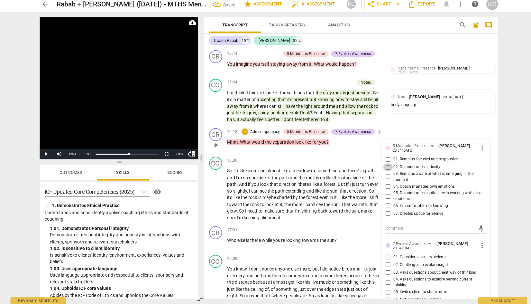
click at [382, 165] on input "02. Demonstrates curiosity" at bounding box center [383, 169] width 10 height 8
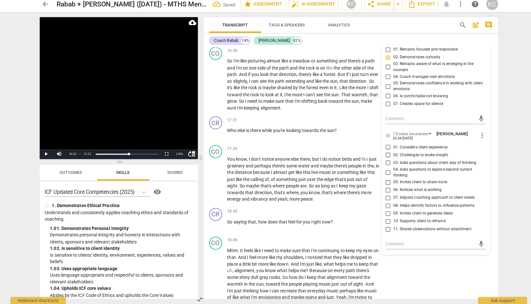
scroll to position [1939, 0]
click at [382, 159] on input "03. Asks questions about client way of thinking" at bounding box center [383, 163] width 10 height 8
click at [382, 178] on input "05. Invites client to share more" at bounding box center [383, 182] width 10 height 8
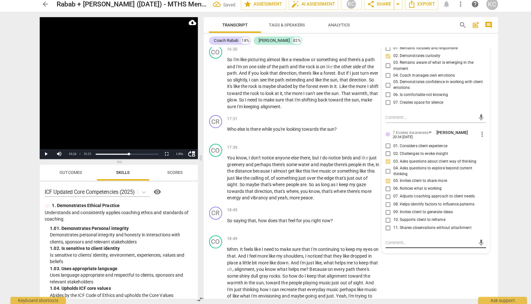
click at [387, 240] on textarea at bounding box center [425, 243] width 89 height 6
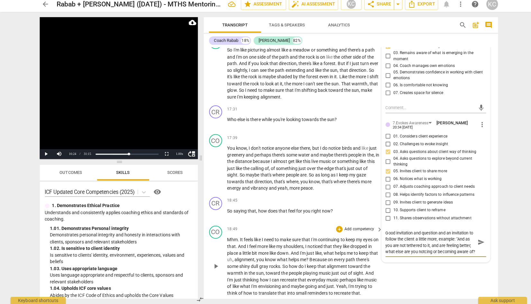
scroll to position [5, 0]
click at [416, 241] on textarea "Good invitation and question and an invitation to follow the client a little mo…" at bounding box center [425, 243] width 89 height 24
click at [396, 244] on textarea "Good invitation and question and an invitation to follow the client a little mo…" at bounding box center [425, 243] width 89 height 24
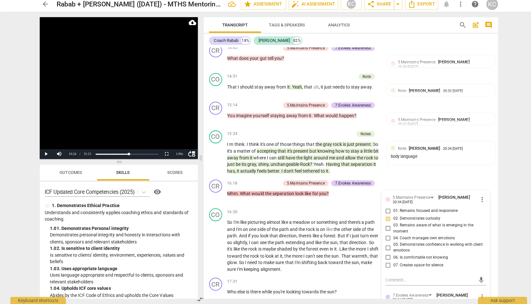
scroll to position [1780, 0]
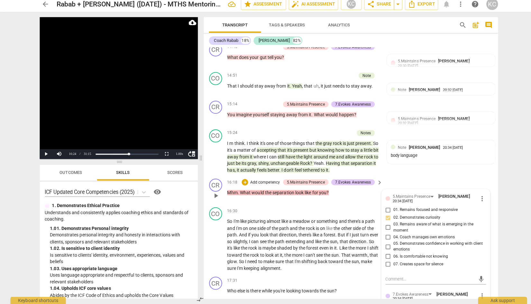
click at [281, 197] on div "CR play_arrow pause 16:18 + Add competency 5.Maintains Presence 7.Evokes Awaren…" at bounding box center [346, 191] width 291 height 28
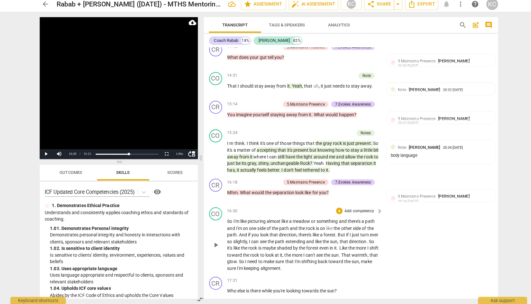
click at [446, 258] on div "CO play_arrow pause 16:30 + Add competency keyboard_arrow_right So I'm like pic…" at bounding box center [346, 240] width 291 height 69
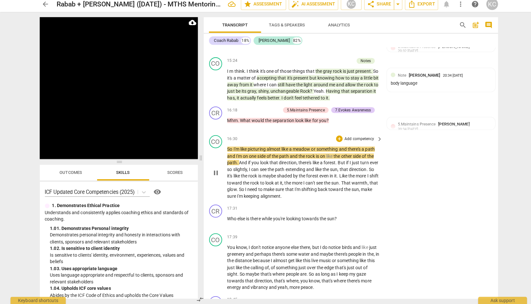
scroll to position [1847, 0]
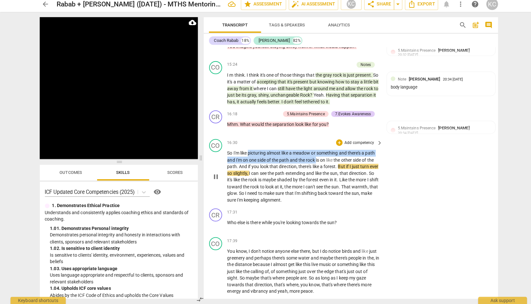
drag, startPoint x: 245, startPoint y: 147, endPoint x: 313, endPoint y: 154, distance: 67.6
click at [313, 154] on p "So I'm like picturing almost like a meadow or something and there's a path and …" at bounding box center [299, 177] width 151 height 53
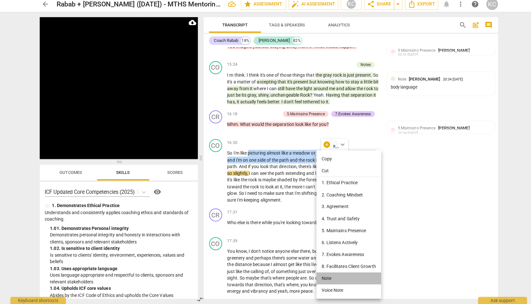
click at [329, 280] on li "Note" at bounding box center [345, 278] width 64 height 12
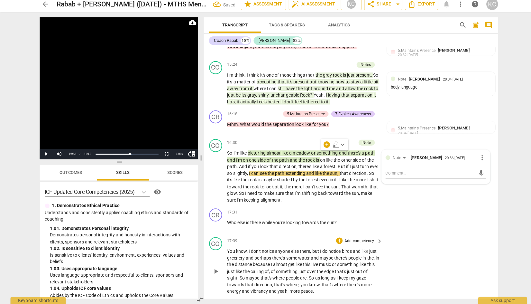
click at [421, 256] on div "CO play_arrow pause 17:39 + Add competency keyboard_arrow_right You know , I do…" at bounding box center [346, 266] width 291 height 62
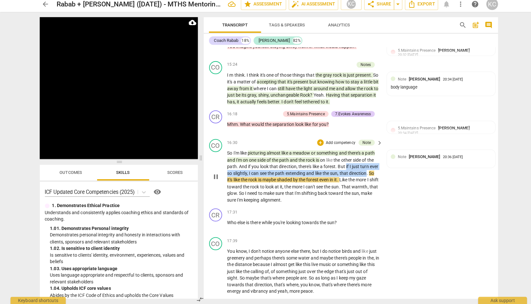
drag, startPoint x: 342, startPoint y: 160, endPoint x: 362, endPoint y: 167, distance: 20.9
click at [362, 166] on p "So I'm like picturing almost like a meadow or something and there's a path and …" at bounding box center [299, 177] width 151 height 53
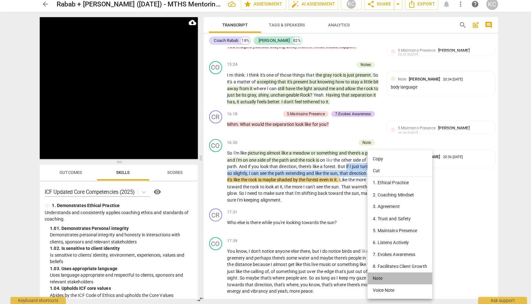
click at [373, 281] on li "Note" at bounding box center [395, 278] width 64 height 12
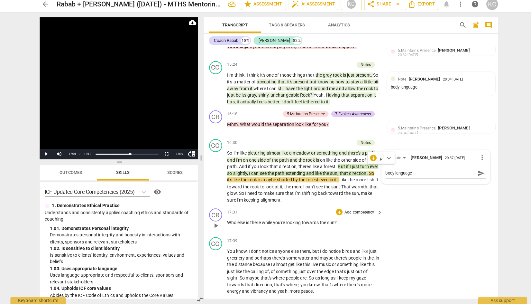
click at [463, 215] on div "CR play_arrow pause 17:31 + Add competency keyboard_arrow_right Who else is the…" at bounding box center [346, 221] width 291 height 28
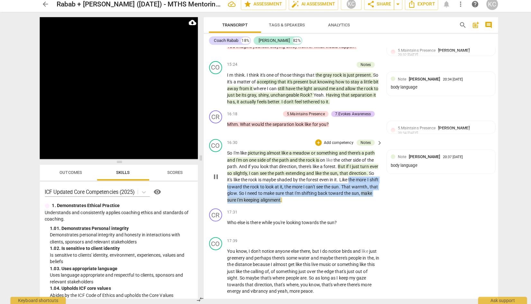
drag, startPoint x: 346, startPoint y: 172, endPoint x: 290, endPoint y: 192, distance: 59.8
click at [290, 192] on p "So I'm like picturing almost like a meadow or something and there's a path and …" at bounding box center [299, 177] width 151 height 53
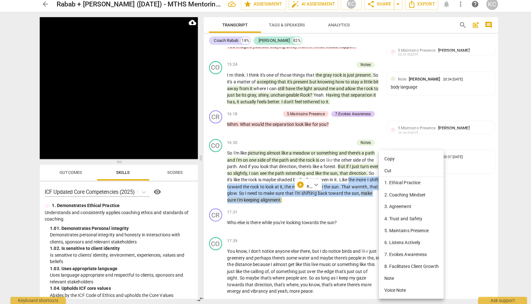
click at [382, 278] on li "Note" at bounding box center [406, 278] width 64 height 12
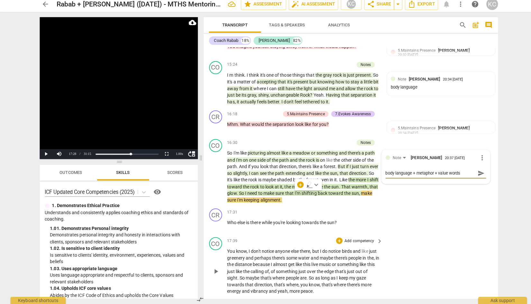
click at [431, 266] on div "CO play_arrow pause 17:39 + Add competency keyboard_arrow_right You know , I do…" at bounding box center [346, 266] width 291 height 62
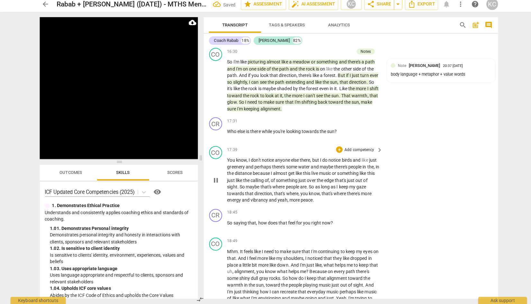
scroll to position [1926, 0]
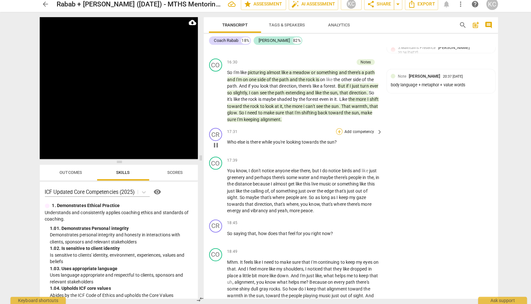
click at [334, 130] on div "+" at bounding box center [335, 133] width 6 height 6
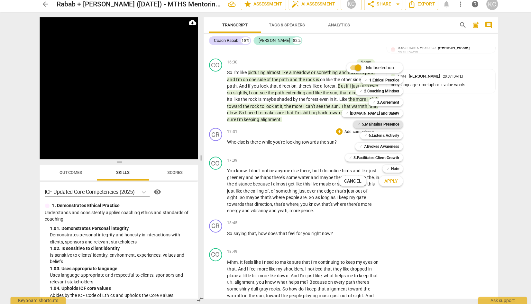
click at [355, 124] on div "✓ 5.Maintains Presence" at bounding box center [373, 127] width 49 height 8
click at [358, 147] on div "✓ 7.Evokes Awareness" at bounding box center [374, 148] width 47 height 8
click at [383, 182] on span "Apply" at bounding box center [387, 182] width 14 height 6
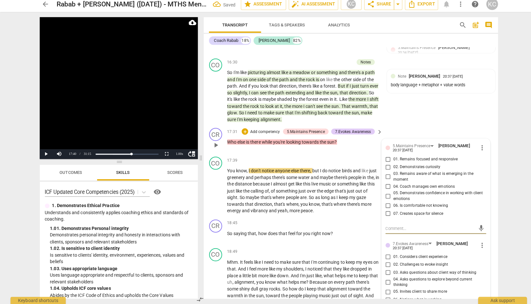
click at [383, 157] on input "01. Remains focused and responsive" at bounding box center [383, 161] width 10 height 8
click at [383, 165] on input "02. Demonstrates curiosity" at bounding box center [383, 169] width 10 height 8
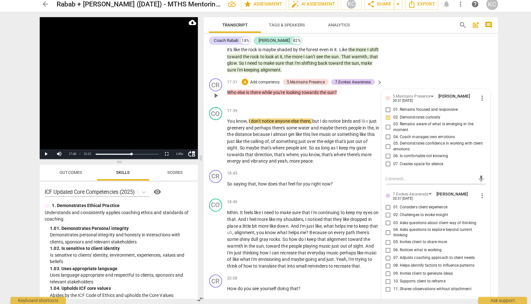
scroll to position [1991, 0]
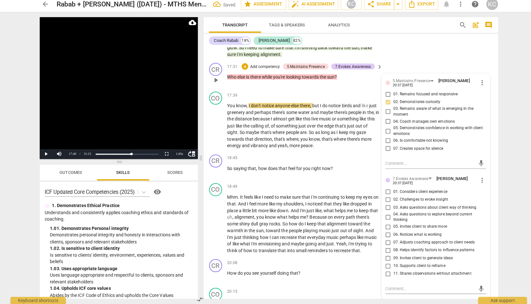
click at [382, 214] on input "04. Asks questions to explore beyond current thinking" at bounding box center [383, 218] width 10 height 8
click at [381, 224] on input "05. Invites client to share more" at bounding box center [383, 228] width 10 height 8
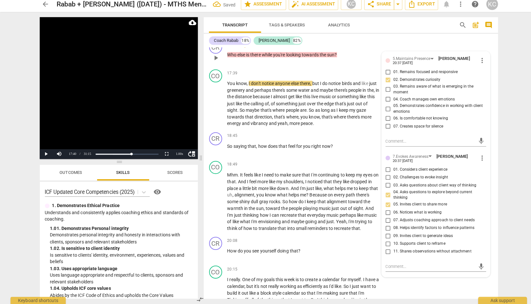
scroll to position [2020, 0]
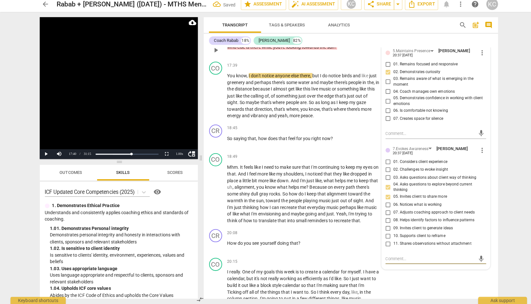
click at [384, 256] on textarea at bounding box center [425, 259] width 89 height 6
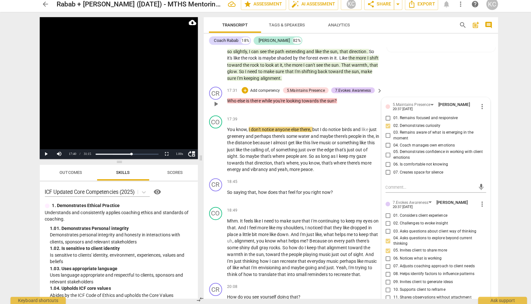
scroll to position [1967, 0]
click at [262, 180] on div "18:45 + Add competency keyboard_arrow_right" at bounding box center [301, 183] width 154 height 7
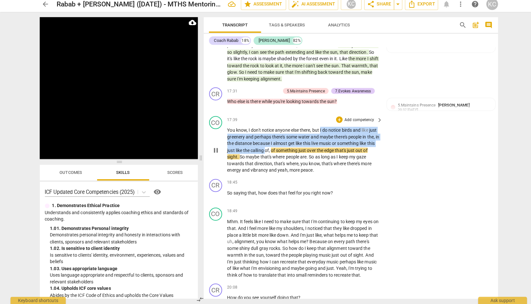
drag, startPoint x: 316, startPoint y: 124, endPoint x: 270, endPoint y: 142, distance: 49.5
click at [270, 142] on p "You know , I don't notice anyone else there , but I do notice birds and like ju…" at bounding box center [299, 152] width 151 height 46
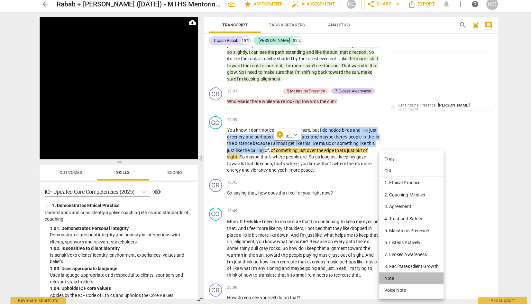
click at [385, 281] on li "Note" at bounding box center [406, 278] width 64 height 12
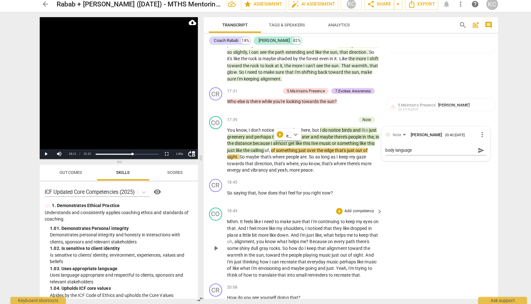
click at [478, 249] on div "CO play_arrow pause 18:49 + Add competency keyboard_arrow_right Mhm . It feels …" at bounding box center [346, 243] width 291 height 75
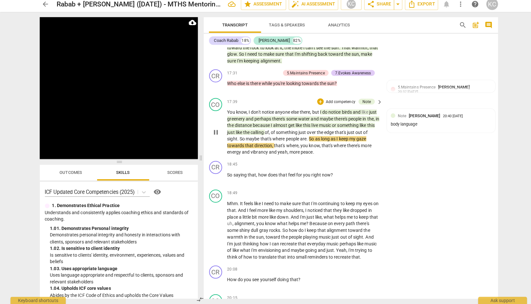
scroll to position [1989, 0]
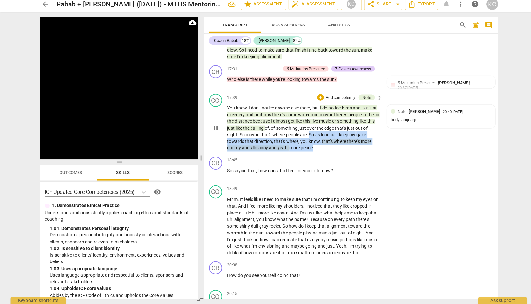
drag, startPoint x: 306, startPoint y: 129, endPoint x: 308, endPoint y: 143, distance: 14.2
click at [308, 143] on p "You know , I don't notice anyone else there , but I do notice birds and like ju…" at bounding box center [299, 130] width 151 height 46
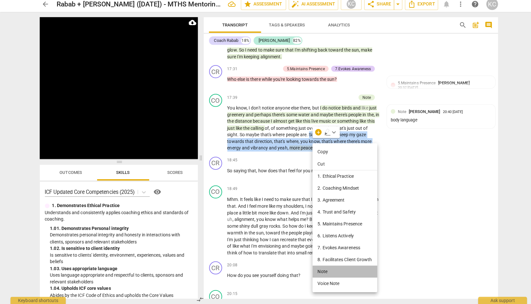
click at [323, 274] on li "Note" at bounding box center [341, 272] width 64 height 12
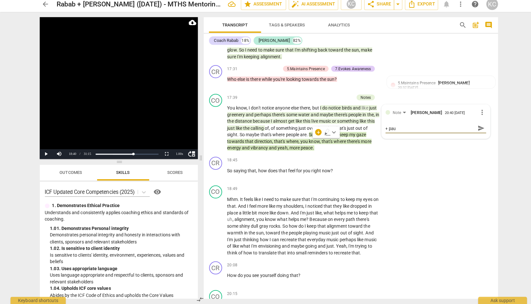
scroll to position [0, 0]
click at [439, 215] on div "CO play_arrow pause 18:49 + Add competency keyboard_arrow_right Mhm . It feels …" at bounding box center [346, 221] width 291 height 75
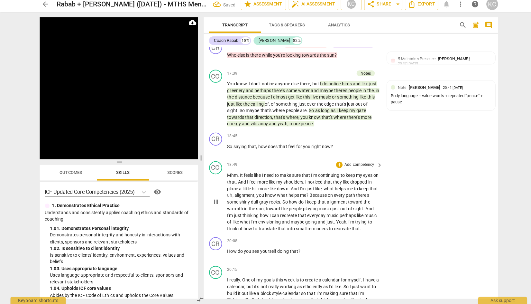
scroll to position [2017, 0]
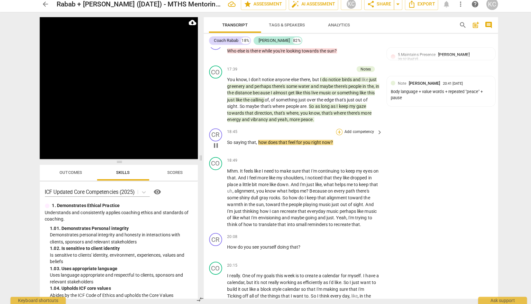
click at [335, 131] on div "+" at bounding box center [335, 134] width 6 height 6
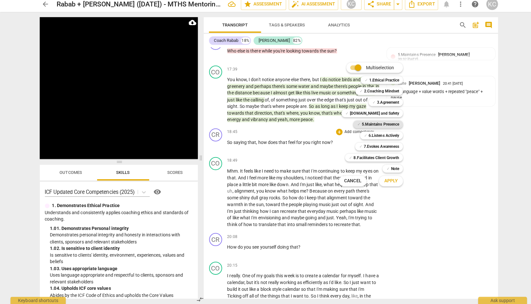
click at [364, 126] on b "5.Maintains Presence" at bounding box center [375, 127] width 37 height 8
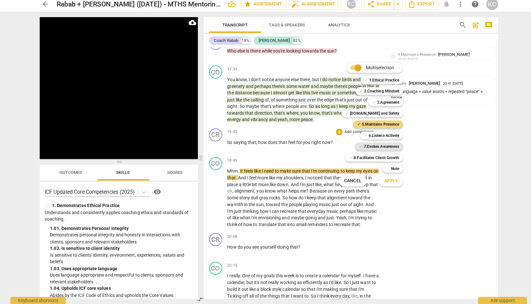
click at [364, 146] on b "7.Evokes Awareness" at bounding box center [376, 148] width 35 height 8
click at [384, 181] on span "Apply" at bounding box center [387, 182] width 14 height 6
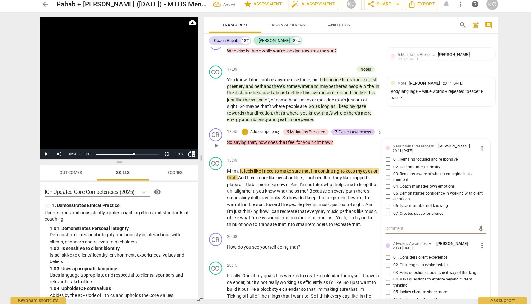
click at [384, 165] on input "02. Demonstrates curiosity" at bounding box center [383, 169] width 10 height 8
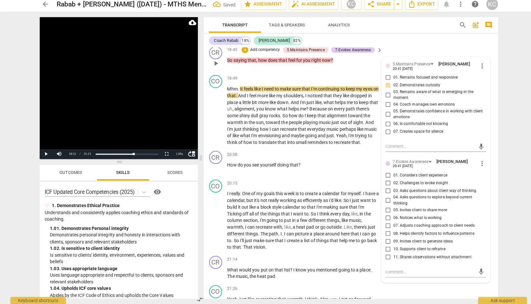
scroll to position [2099, 0]
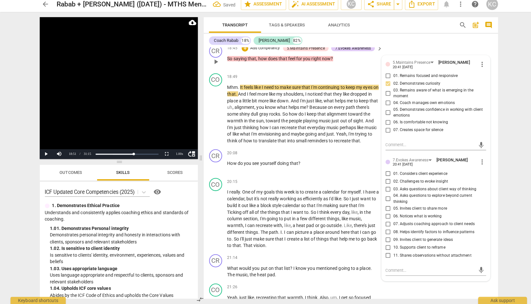
click at [383, 186] on input "03. Asks questions about client way of thinking" at bounding box center [383, 190] width 10 height 8
click at [383, 206] on input "05. Invites client to share more" at bounding box center [383, 210] width 10 height 8
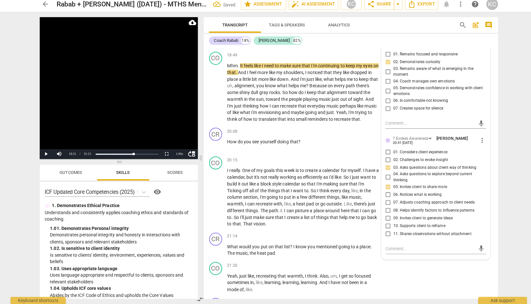
scroll to position [2121, 0]
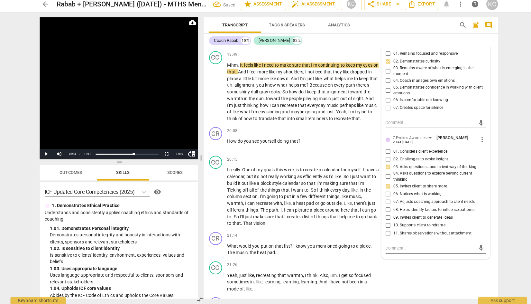
click at [382, 245] on textarea at bounding box center [425, 248] width 89 height 6
click at [406, 265] on div "CO play_arrow pause 21:26 + Add competency keyboard_arrow_right Yeah , just lik…" at bounding box center [346, 277] width 291 height 36
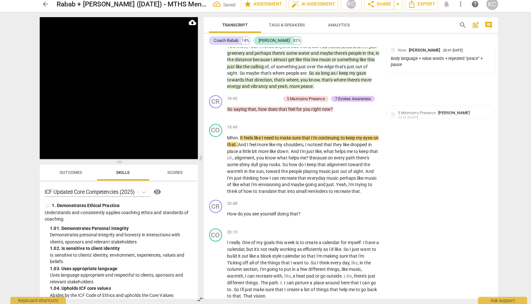
scroll to position [2048, 0]
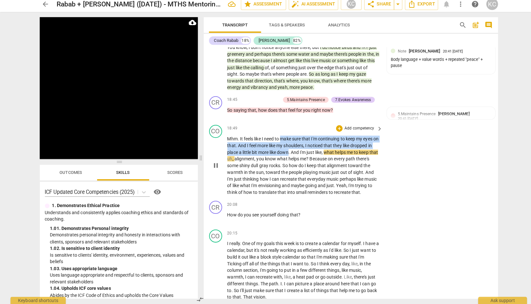
drag, startPoint x: 278, startPoint y: 132, endPoint x: 289, endPoint y: 144, distance: 16.8
click at [289, 144] on p "Mhm . It feels like I need to make sure that I'm continuing to keep my eyes on …" at bounding box center [299, 166] width 151 height 59
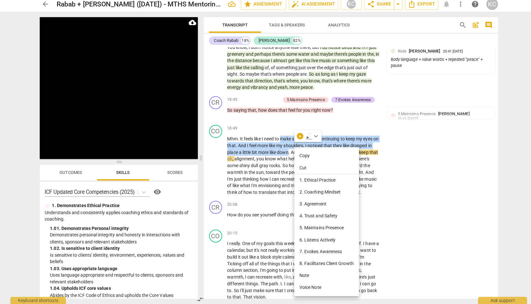
click at [300, 272] on li "Note" at bounding box center [323, 276] width 64 height 12
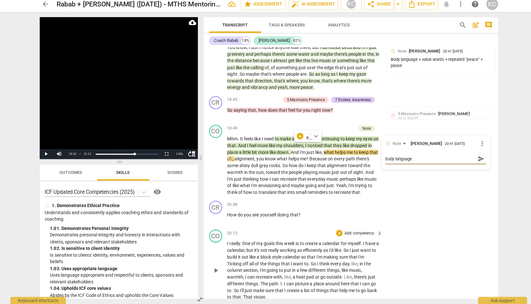
click at [431, 231] on div "CO play_arrow pause 20:15 + Add competency keyboard_arrow_right I really . One …" at bounding box center [346, 264] width 291 height 75
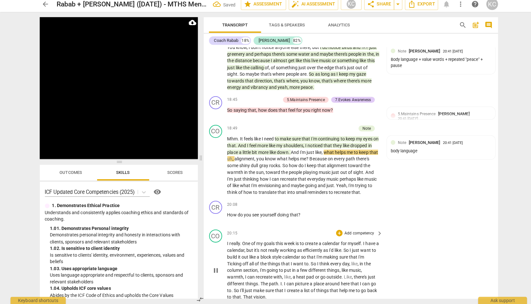
scroll to position [2056, 0]
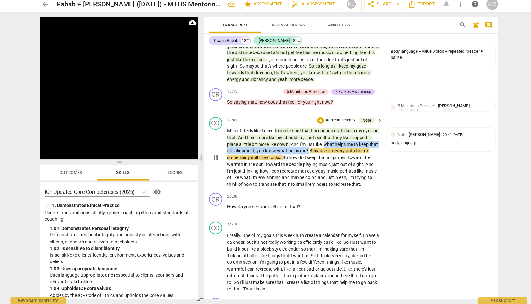
drag, startPoint x: 327, startPoint y: 139, endPoint x: 313, endPoint y: 145, distance: 15.3
click at [313, 145] on p "Mhm . It feels like I need to make sure that I'm continuing to keep my eyes on …" at bounding box center [299, 159] width 151 height 59
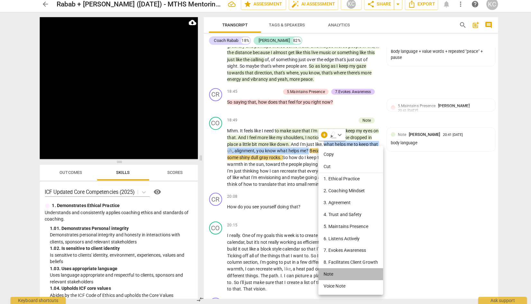
click at [333, 274] on li "Note" at bounding box center [347, 274] width 64 height 12
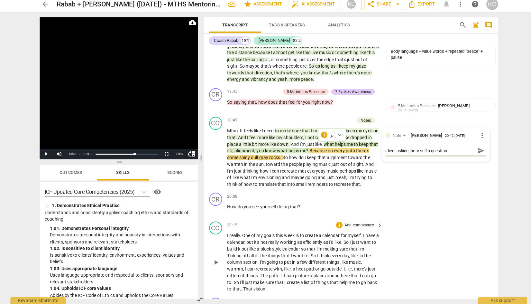
click at [437, 232] on div "CO play_arrow pause 20:15 + Add competency keyboard_arrow_right I really . One …" at bounding box center [346, 257] width 291 height 75
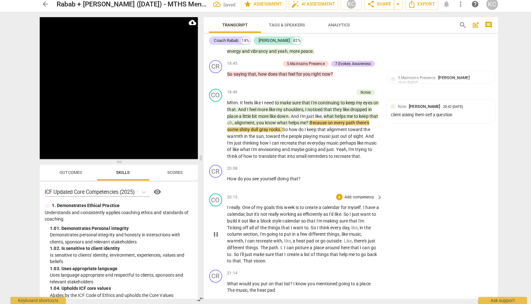
scroll to position [2089, 0]
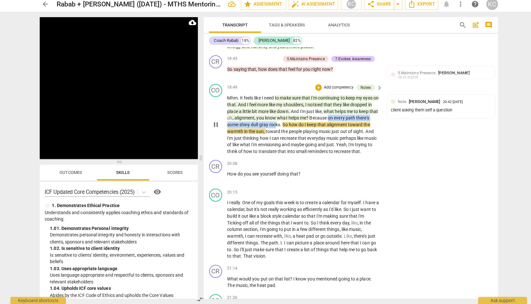
drag, startPoint x: 334, startPoint y: 113, endPoint x: 271, endPoint y: 119, distance: 62.4
click at [271, 119] on p "Mhm . It feels like I need to make sure that I'm continuing to keep my eyes on …" at bounding box center [299, 126] width 151 height 59
click at [286, 124] on span "how" at bounding box center [290, 126] width 10 height 5
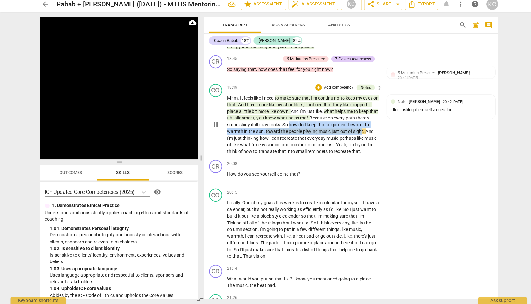
drag, startPoint x: 286, startPoint y: 120, endPoint x: 357, endPoint y: 126, distance: 71.6
click at [357, 126] on p "Mhm . It feels like I need to make sure that I'm continuing to keep my eyes on …" at bounding box center [299, 126] width 151 height 59
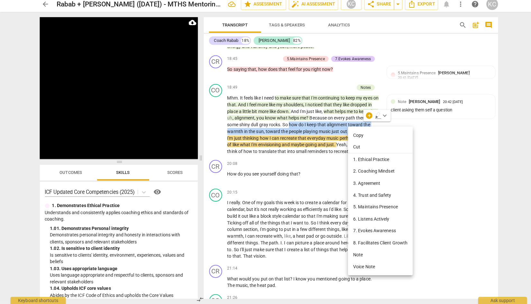
click at [349, 255] on li "Note" at bounding box center [376, 255] width 64 height 12
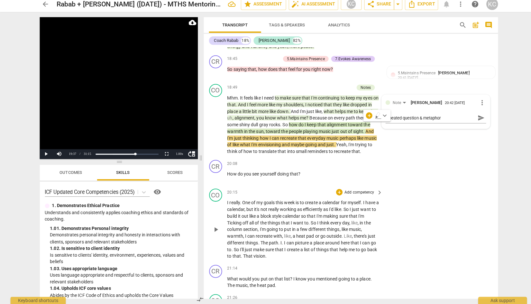
click at [441, 191] on div "CO play_arrow pause 20:15 + Add competency keyboard_arrow_right I really . One …" at bounding box center [346, 224] width 291 height 75
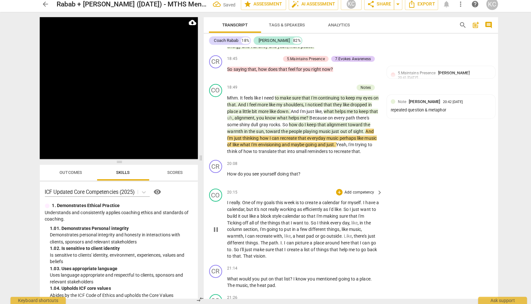
scroll to position [2103, 0]
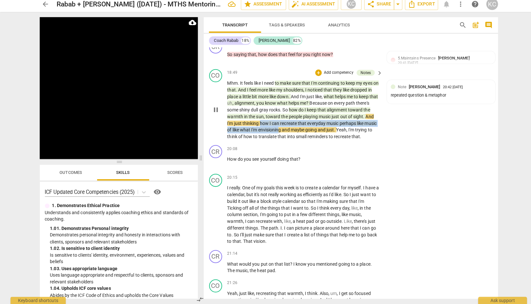
drag, startPoint x: 257, startPoint y: 118, endPoint x: 276, endPoint y: 124, distance: 20.1
click at [276, 124] on p "Mhm . It feels like I need to make sure that I'm continuing to keep my eyes on …" at bounding box center [299, 112] width 151 height 59
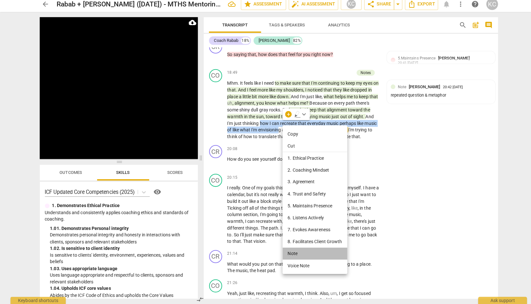
click at [288, 254] on li "Note" at bounding box center [311, 254] width 64 height 12
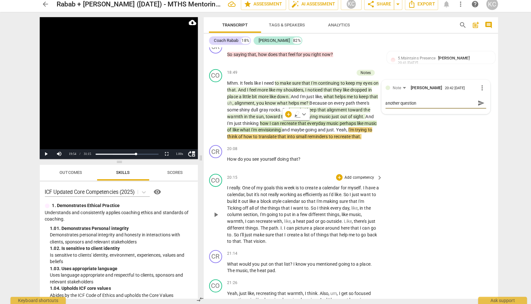
click at [428, 173] on div "CO play_arrow pause 20:15 + Add competency keyboard_arrow_right I really . One …" at bounding box center [346, 210] width 291 height 75
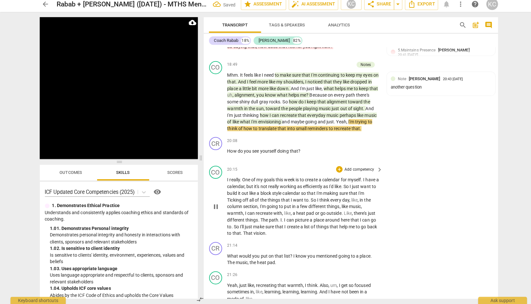
scroll to position [2113, 0]
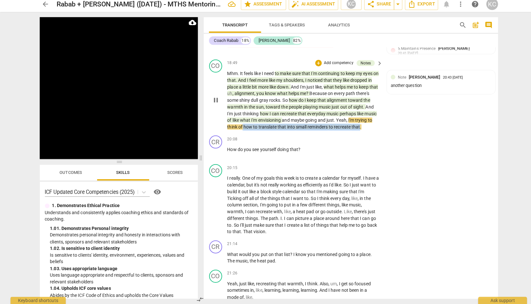
drag, startPoint x: 239, startPoint y: 122, endPoint x: 355, endPoint y: 121, distance: 115.8
click at [355, 121] on p "Mhm . It feels like I need to make sure that I'm continuing to keep my eyes on …" at bounding box center [299, 102] width 151 height 59
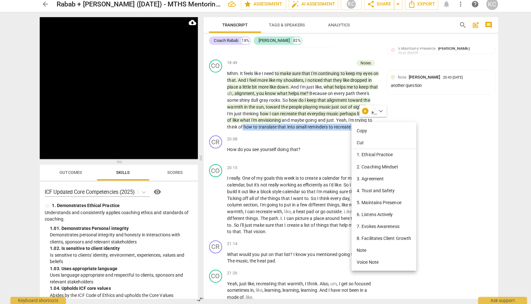
click at [357, 252] on li "Note" at bounding box center [379, 251] width 64 height 12
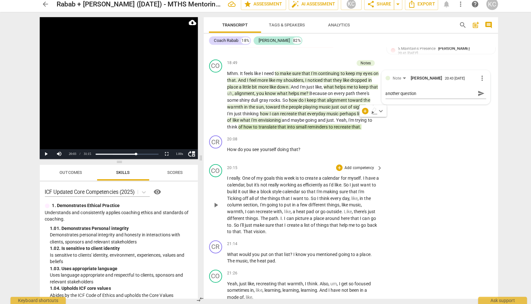
click at [433, 190] on div "CO play_arrow pause 20:15 + Add competency keyboard_arrow_right I really . One …" at bounding box center [346, 200] width 291 height 75
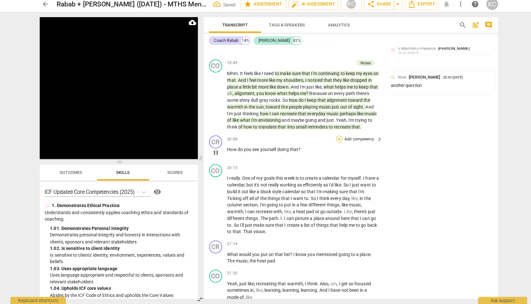
click at [335, 138] on div "+" at bounding box center [335, 141] width 6 height 6
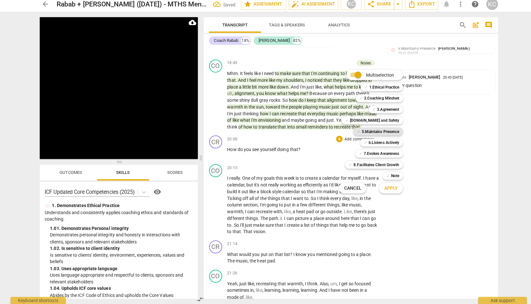
click at [358, 132] on b "5.Maintains Presence" at bounding box center [375, 134] width 37 height 8
click at [361, 154] on b "7.Evokes Awareness" at bounding box center [376, 155] width 35 height 8
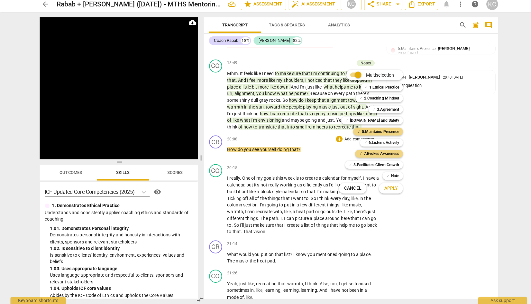
click at [383, 191] on span "Apply" at bounding box center [387, 189] width 14 height 6
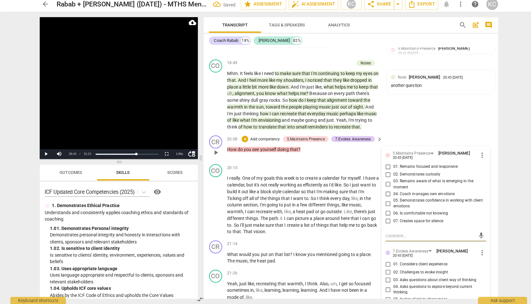
click at [381, 172] on input "02. Demonstrates curiosity" at bounding box center [383, 176] width 10 height 8
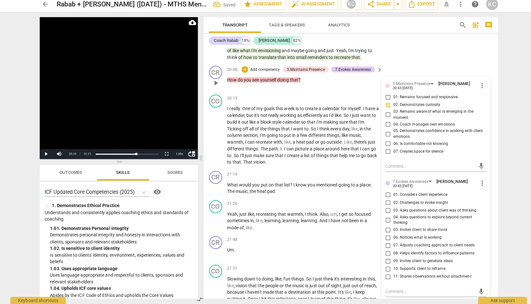
scroll to position [2187, 0]
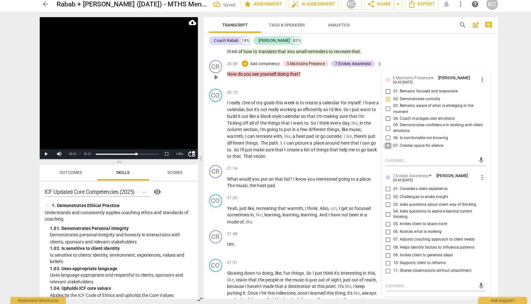
click at [381, 144] on input "07. Creates space for silence" at bounding box center [383, 148] width 10 height 8
click at [381, 202] on input "03. Asks questions about client way of thinking" at bounding box center [383, 206] width 10 height 8
click at [383, 221] on input "05. Invites client to share more" at bounding box center [383, 225] width 10 height 8
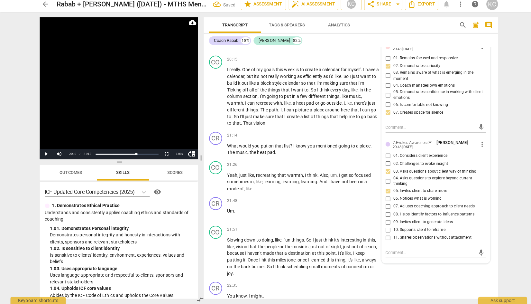
scroll to position [2225, 0]
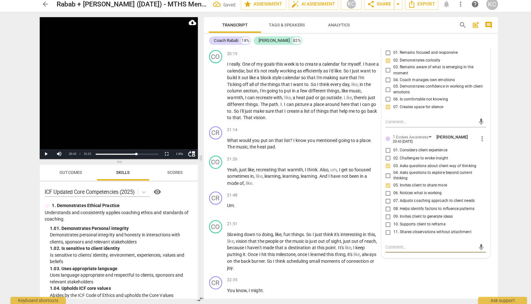
click at [384, 244] on textarea at bounding box center [425, 247] width 89 height 6
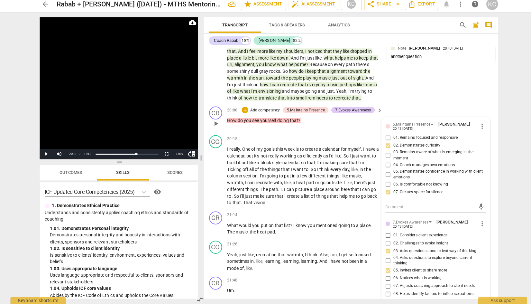
scroll to position [2138, 0]
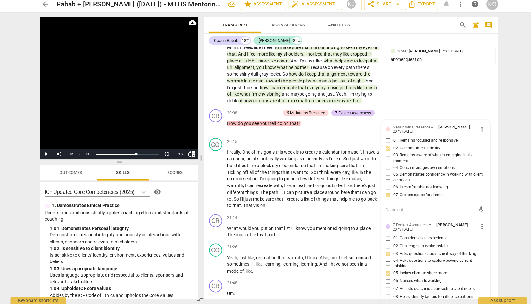
click at [45, 8] on span "arrow_back" at bounding box center [45, 8] width 8 height 8
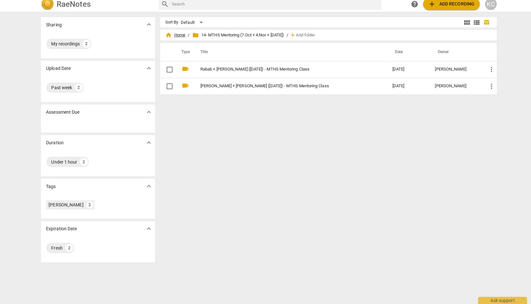
click at [176, 38] on span "home Home" at bounding box center [173, 38] width 20 height 6
